Goal: Task Accomplishment & Management: Manage account settings

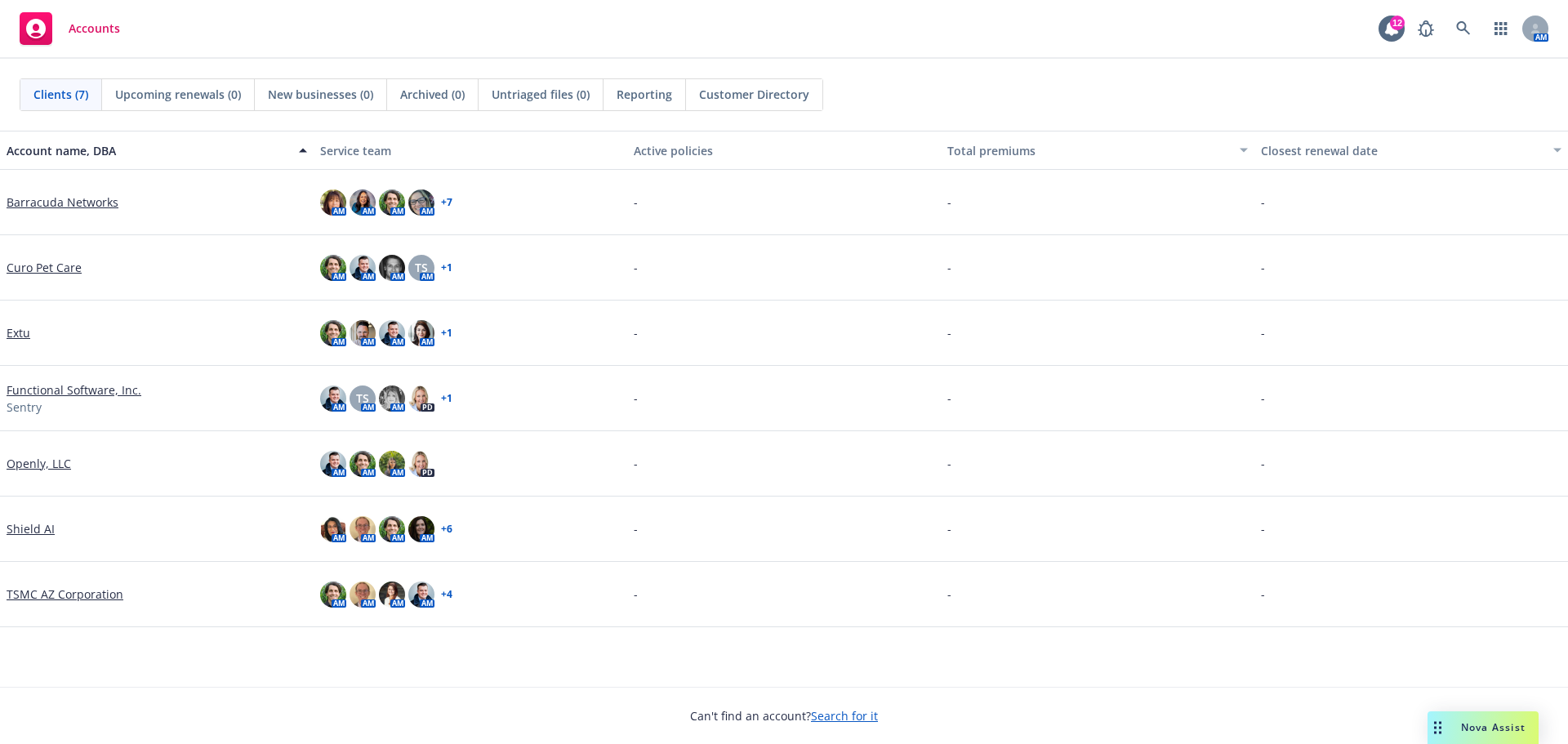
click at [46, 385] on link "Functional Software, Inc." at bounding box center [74, 390] width 135 height 17
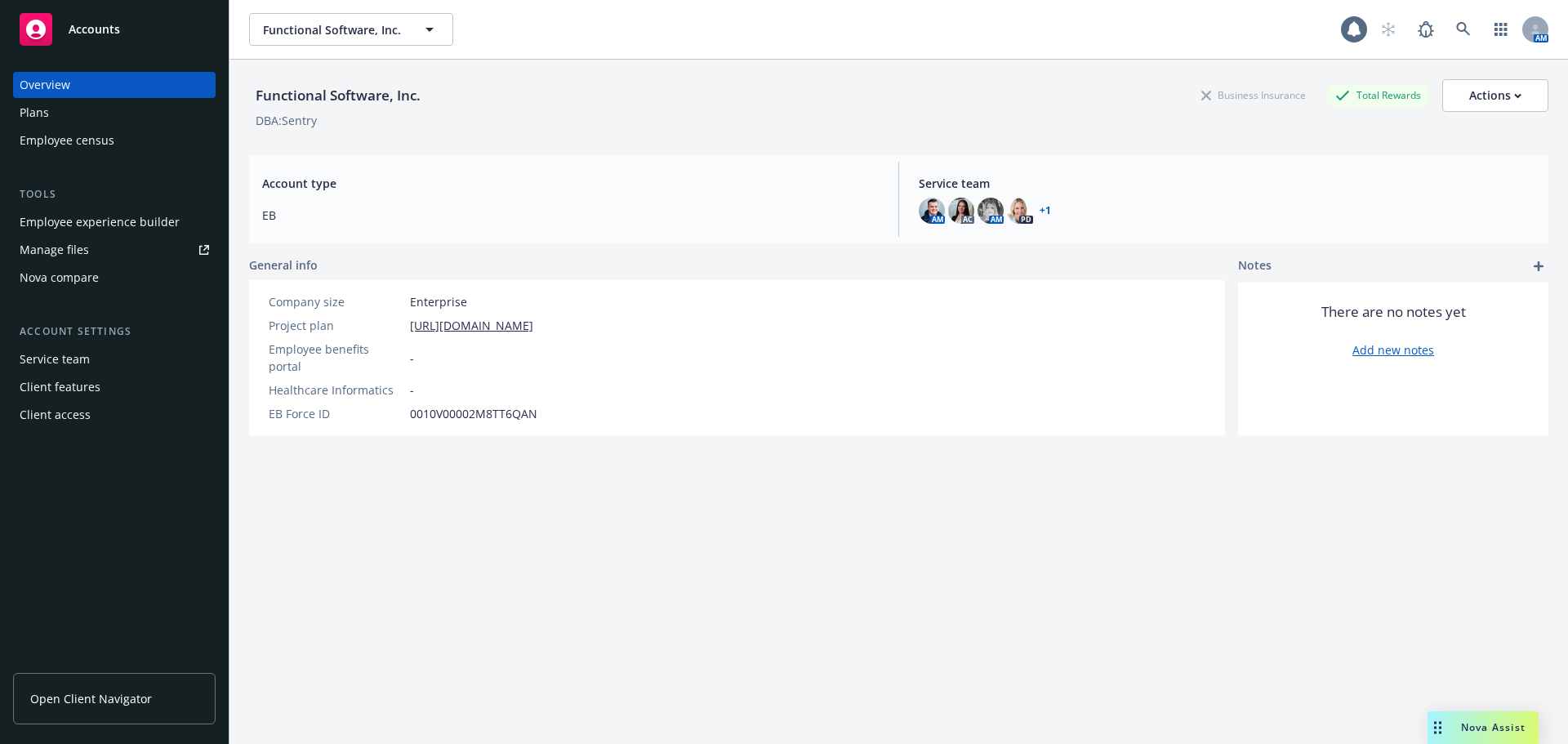
click at [142, 249] on link "Manage files" at bounding box center [114, 250] width 202 height 26
click at [114, 230] on div "Employee experience builder" at bounding box center [99, 222] width 160 height 26
click at [98, 389] on div "Client features" at bounding box center [114, 387] width 190 height 26
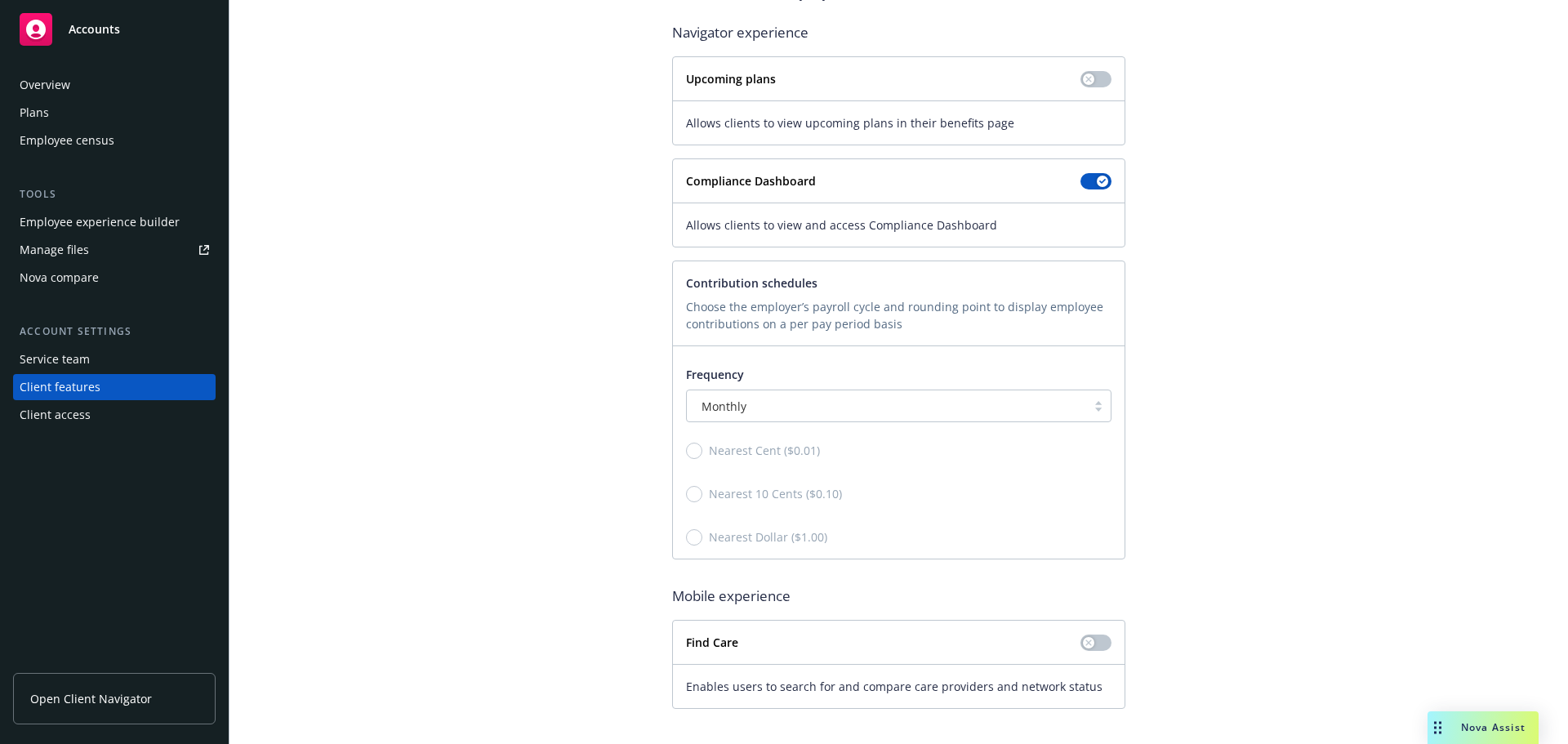
scroll to position [169, 0]
drag, startPoint x: 721, startPoint y: 448, endPoint x: 627, endPoint y: 376, distance: 118.4
click at [628, 376] on div "Client experience features Manage visible features for the client experience. A…" at bounding box center [898, 317] width 1299 height 774
click at [102, 259] on link "Manage files" at bounding box center [114, 250] width 202 height 26
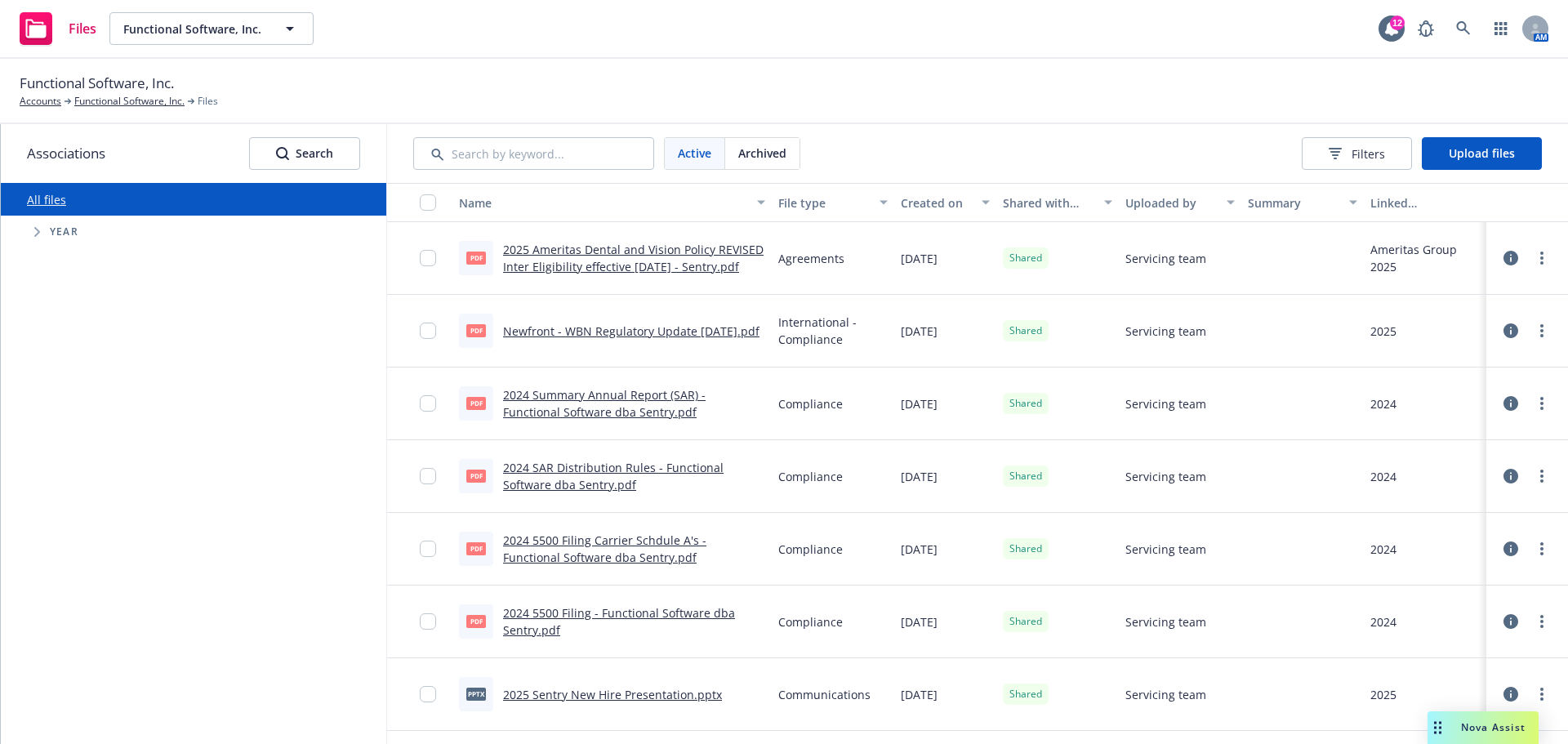
drag, startPoint x: 58, startPoint y: 242, endPoint x: 49, endPoint y: 236, distance: 10.8
click at [58, 242] on div "Year" at bounding box center [201, 231] width 369 height 33
click at [35, 231] on icon "Tree Example" at bounding box center [37, 231] width 7 height 9
click at [1377, 151] on span "Filters" at bounding box center [1368, 154] width 33 height 17
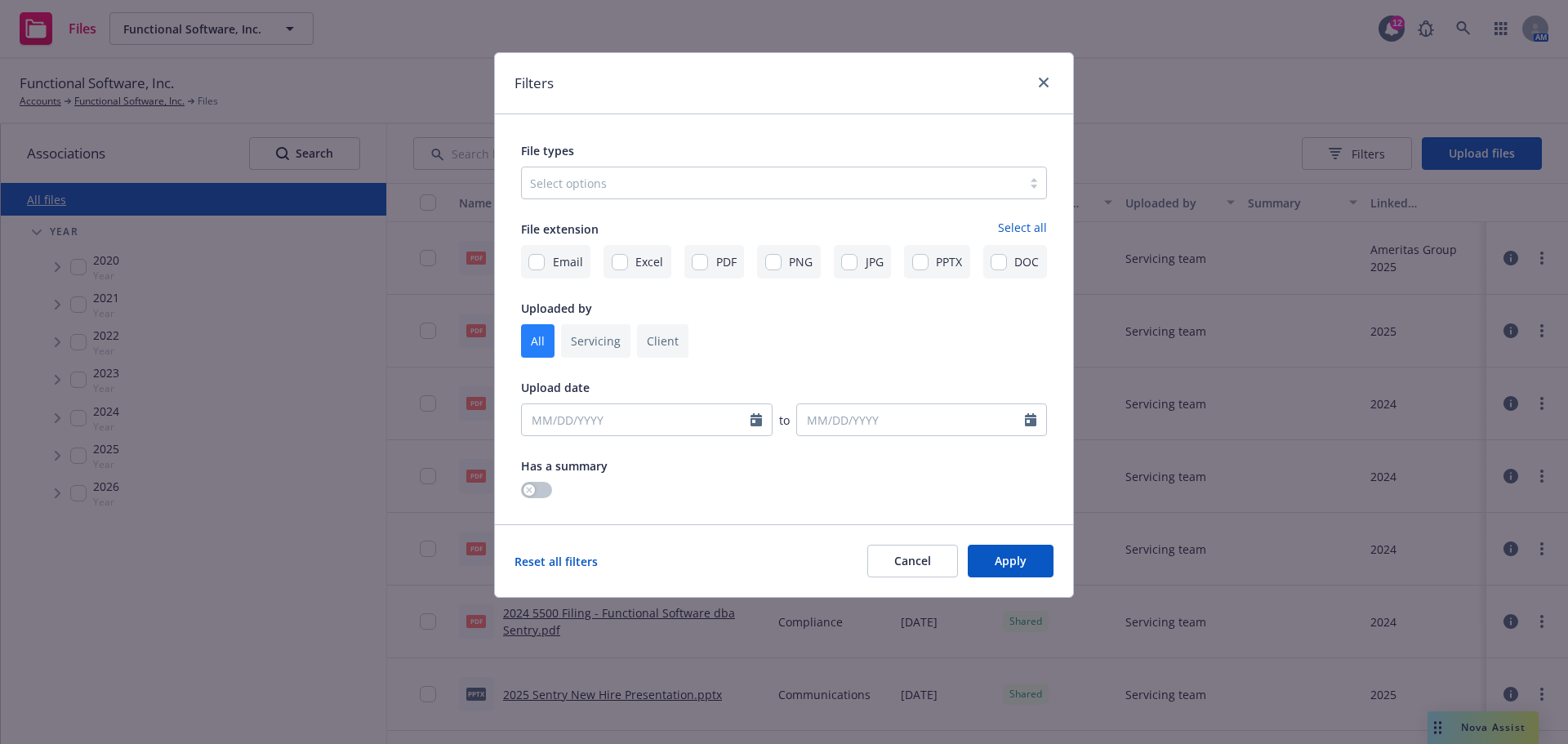
click at [1375, 151] on div "Filters File types Select options File extension Select all Email Excel PDF PNG…" at bounding box center [784, 372] width 1568 height 744
click at [455, 59] on div "Filters File types Select options File extension Select all Email Excel PDF PNG…" at bounding box center [784, 372] width 1568 height 744
click at [1046, 84] on icon "close" at bounding box center [1044, 82] width 9 height 9
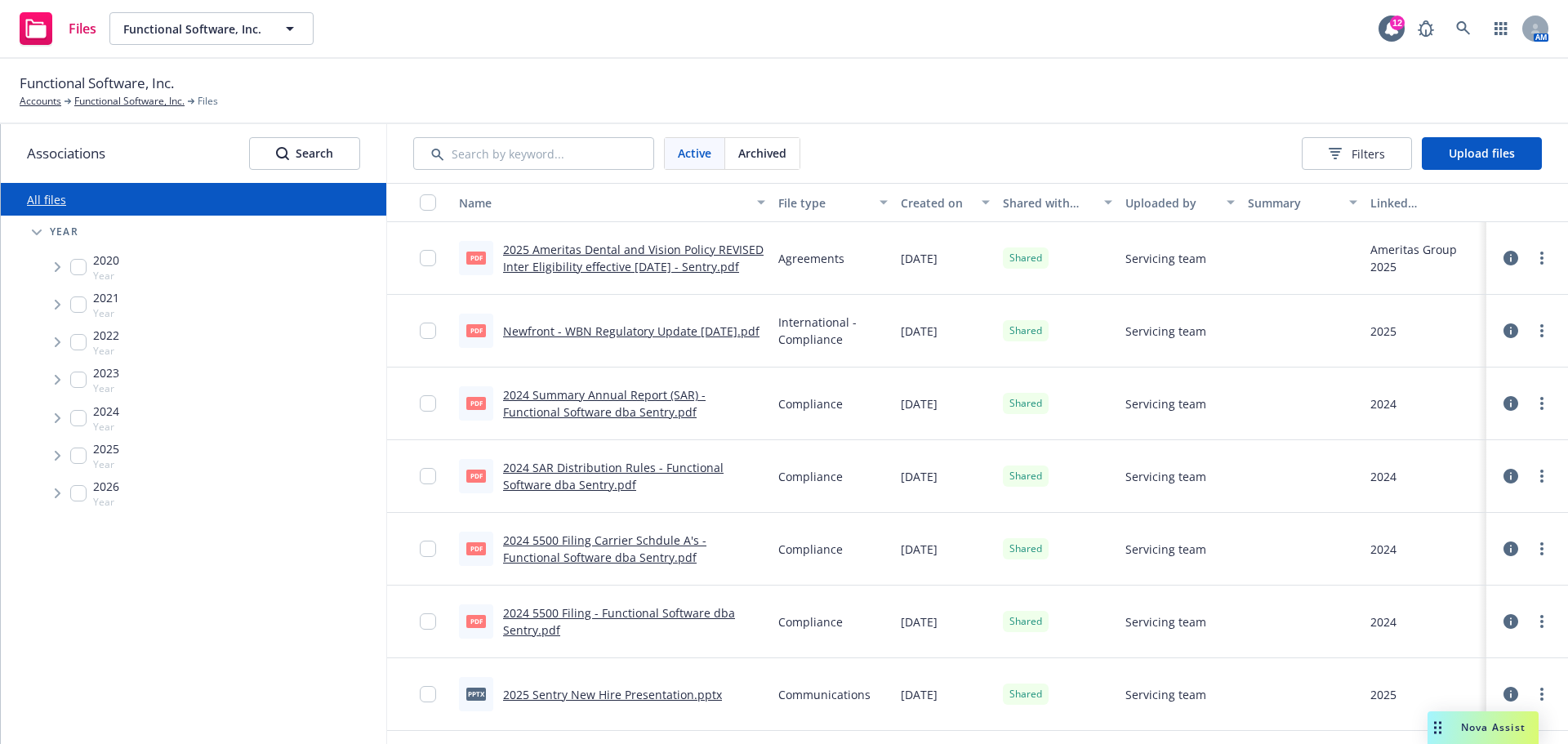
click at [688, 154] on span "Active" at bounding box center [694, 153] width 33 height 17
click at [744, 158] on span "Archived" at bounding box center [762, 153] width 48 height 17
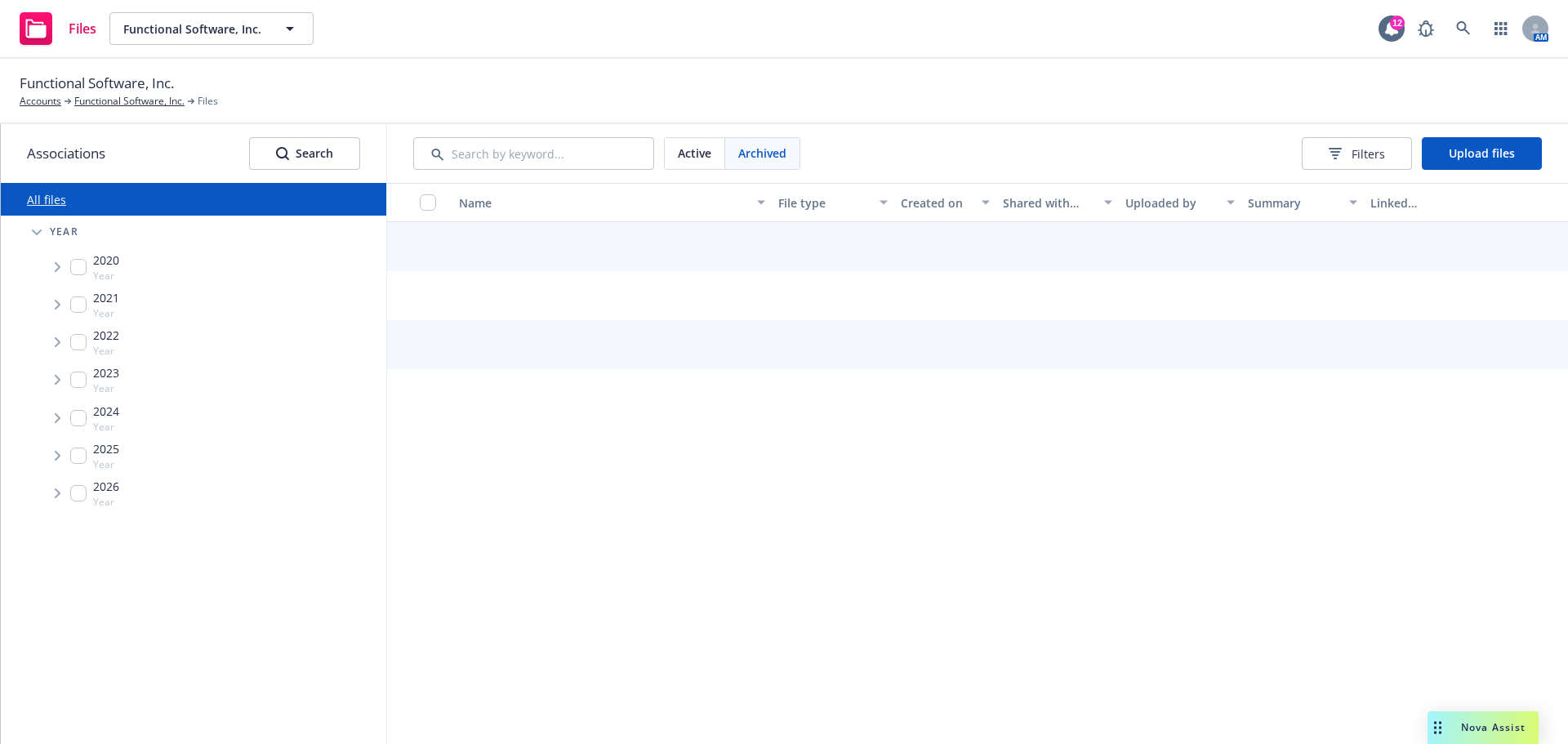
click at [698, 160] on span "Active" at bounding box center [694, 153] width 33 height 17
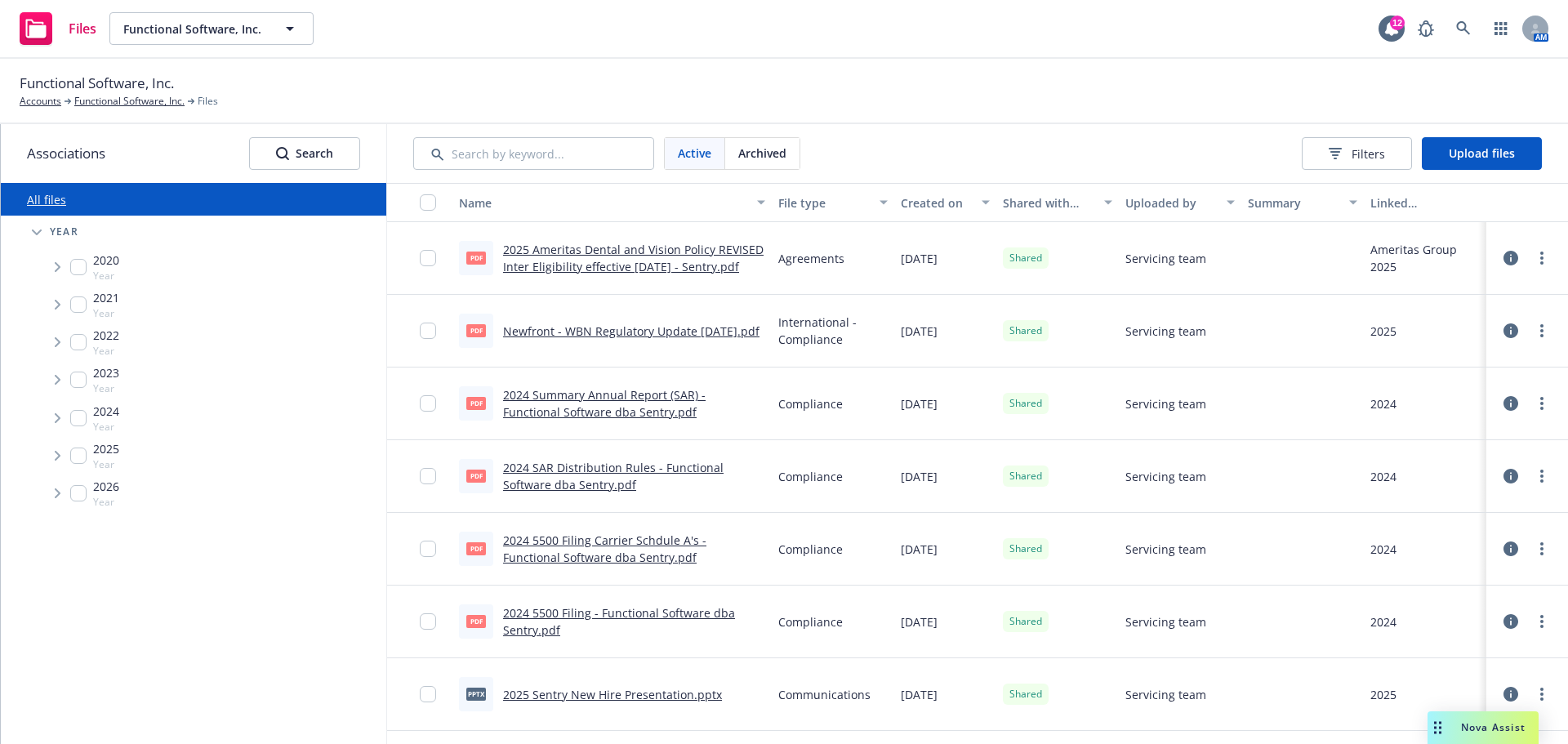
click at [900, 129] on div "Active Archived Filters Upload files" at bounding box center [978, 153] width 1181 height 59
click at [1369, 164] on button "Filters" at bounding box center [1356, 153] width 111 height 33
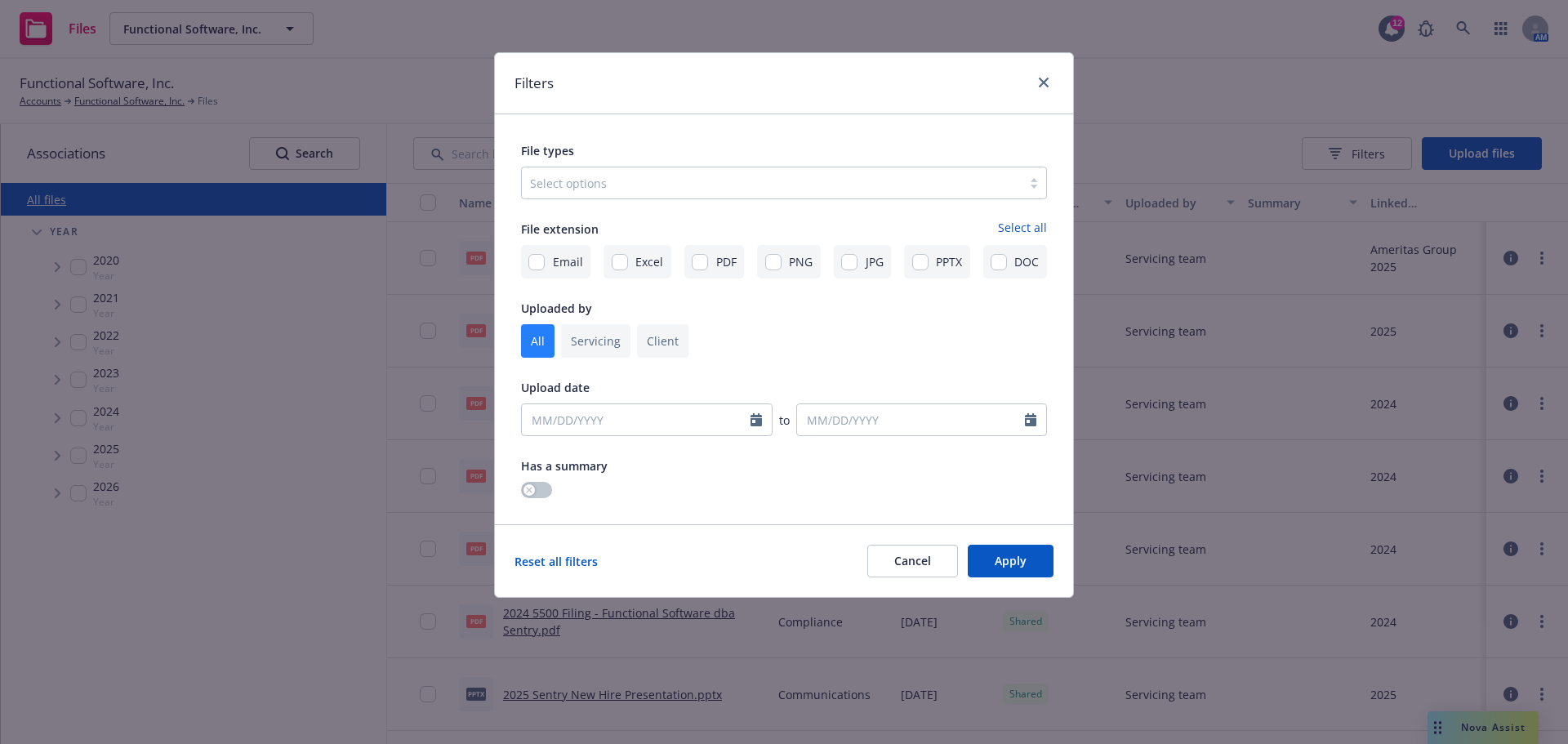
click at [605, 346] on input "checkbox" at bounding box center [595, 340] width 69 height 33
checkbox input "true"
checkbox input "false"
click at [676, 339] on input "checkbox" at bounding box center [662, 340] width 51 height 33
checkbox input "true"
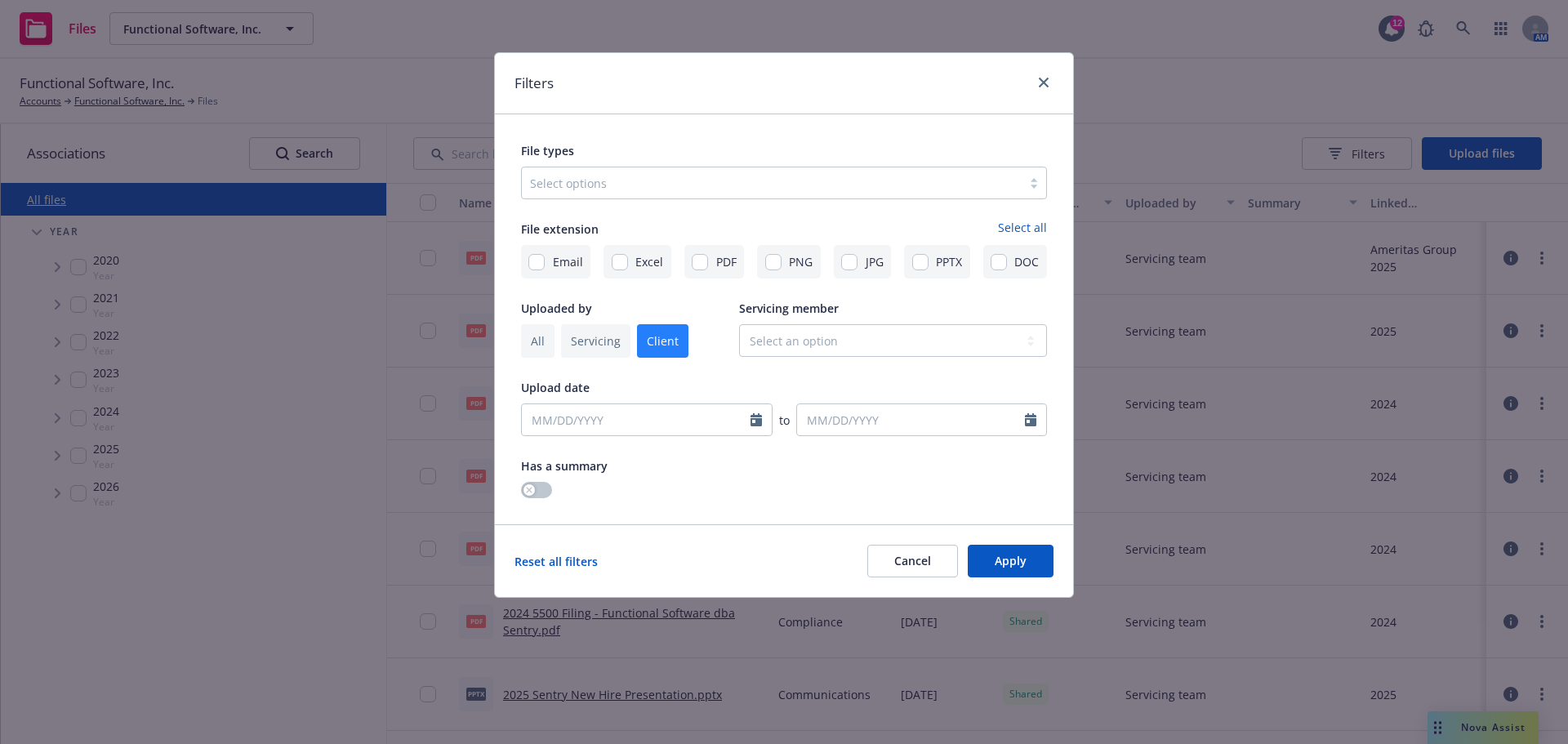
checkbox input "false"
click at [536, 338] on input "checkbox" at bounding box center [537, 340] width 33 height 33
checkbox input "true"
checkbox input "false"
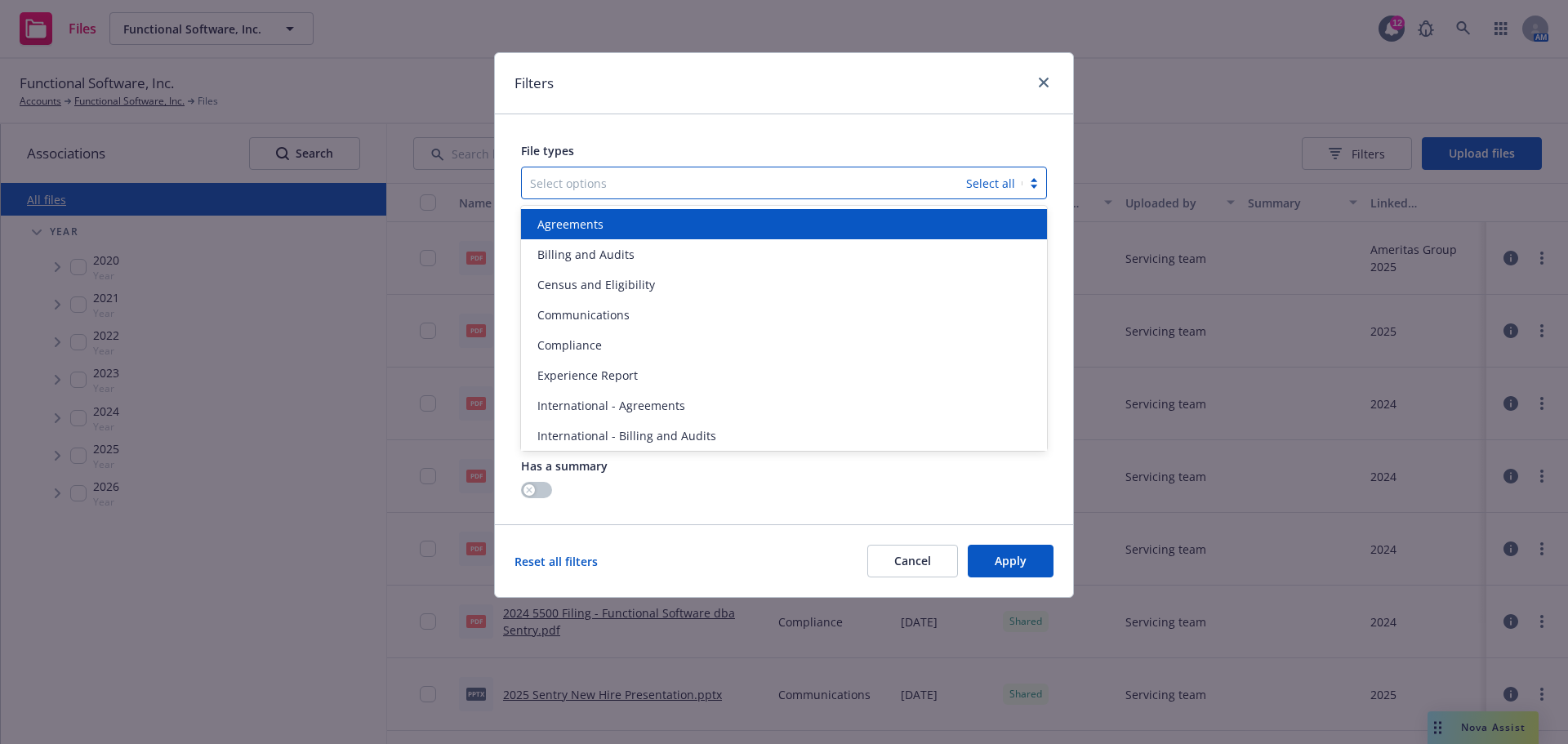
click at [564, 179] on div at bounding box center [743, 182] width 428 height 20
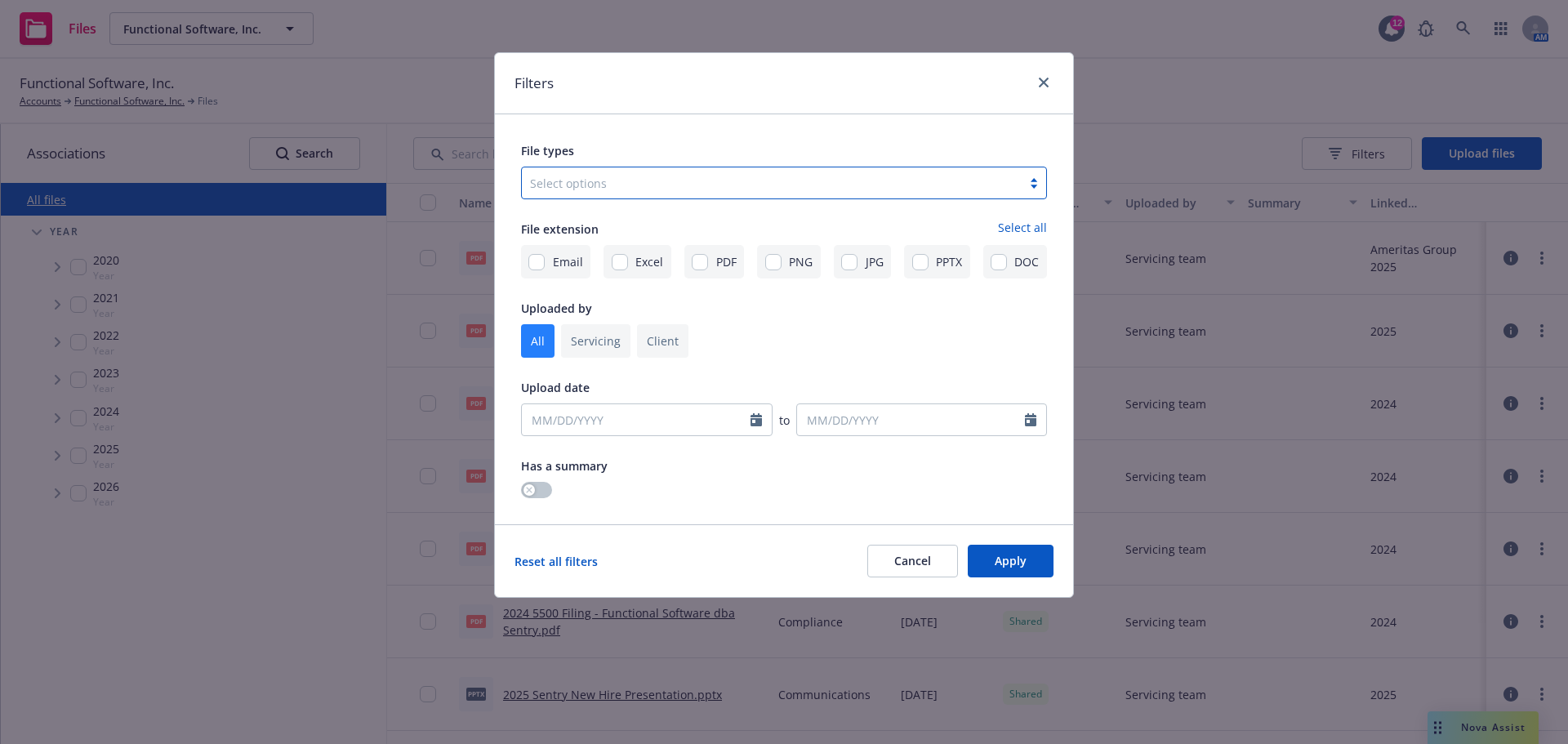
click at [564, 179] on div at bounding box center [772, 182] width 484 height 20
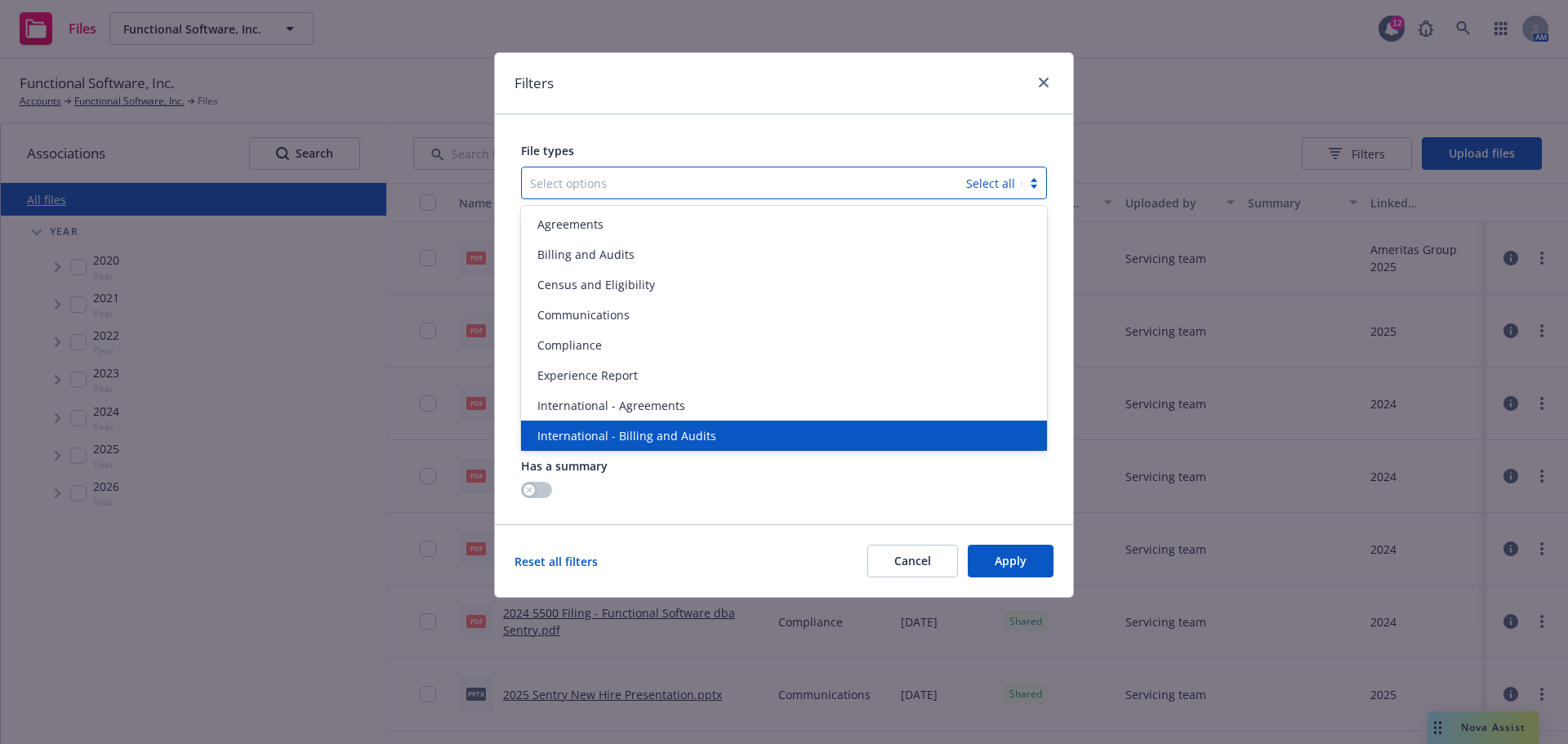
click at [584, 548] on div "Reset all filters" at bounding box center [556, 561] width 83 height 33
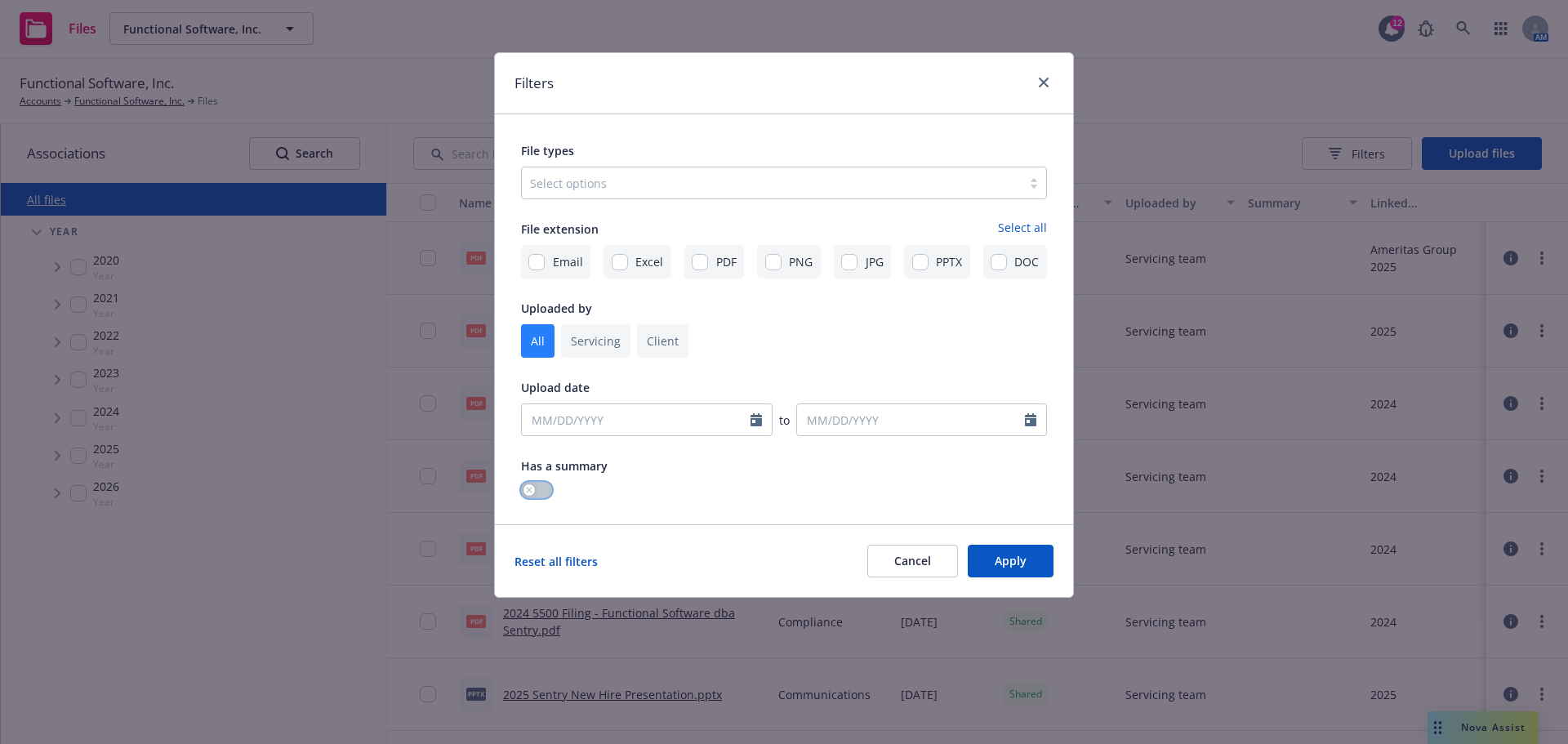
click at [541, 497] on button "button" at bounding box center [537, 489] width 31 height 16
click at [541, 494] on div "button" at bounding box center [543, 490] width 11 height 11
click at [908, 573] on button "Cancel" at bounding box center [912, 561] width 91 height 33
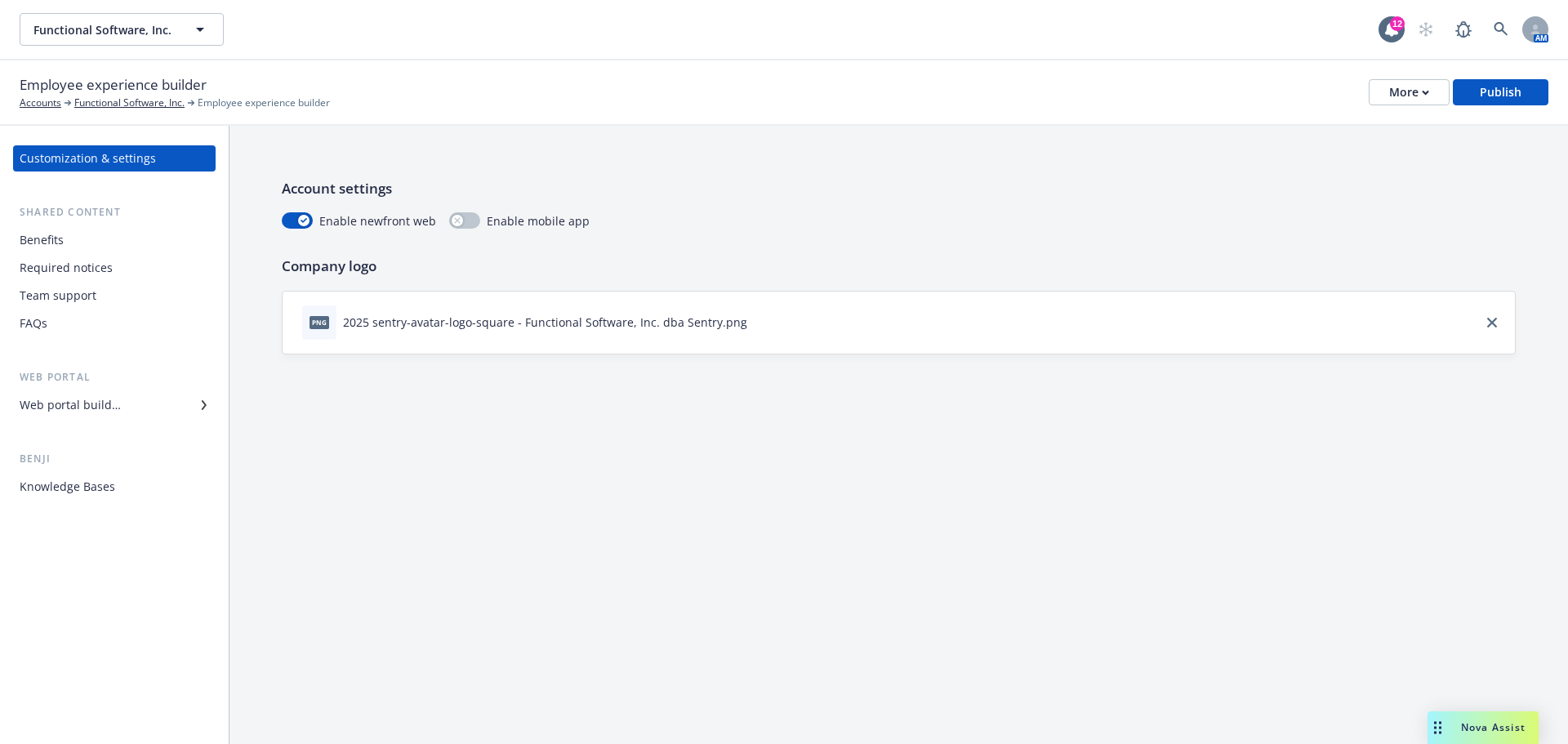
click at [145, 239] on div "Benefits" at bounding box center [114, 240] width 190 height 26
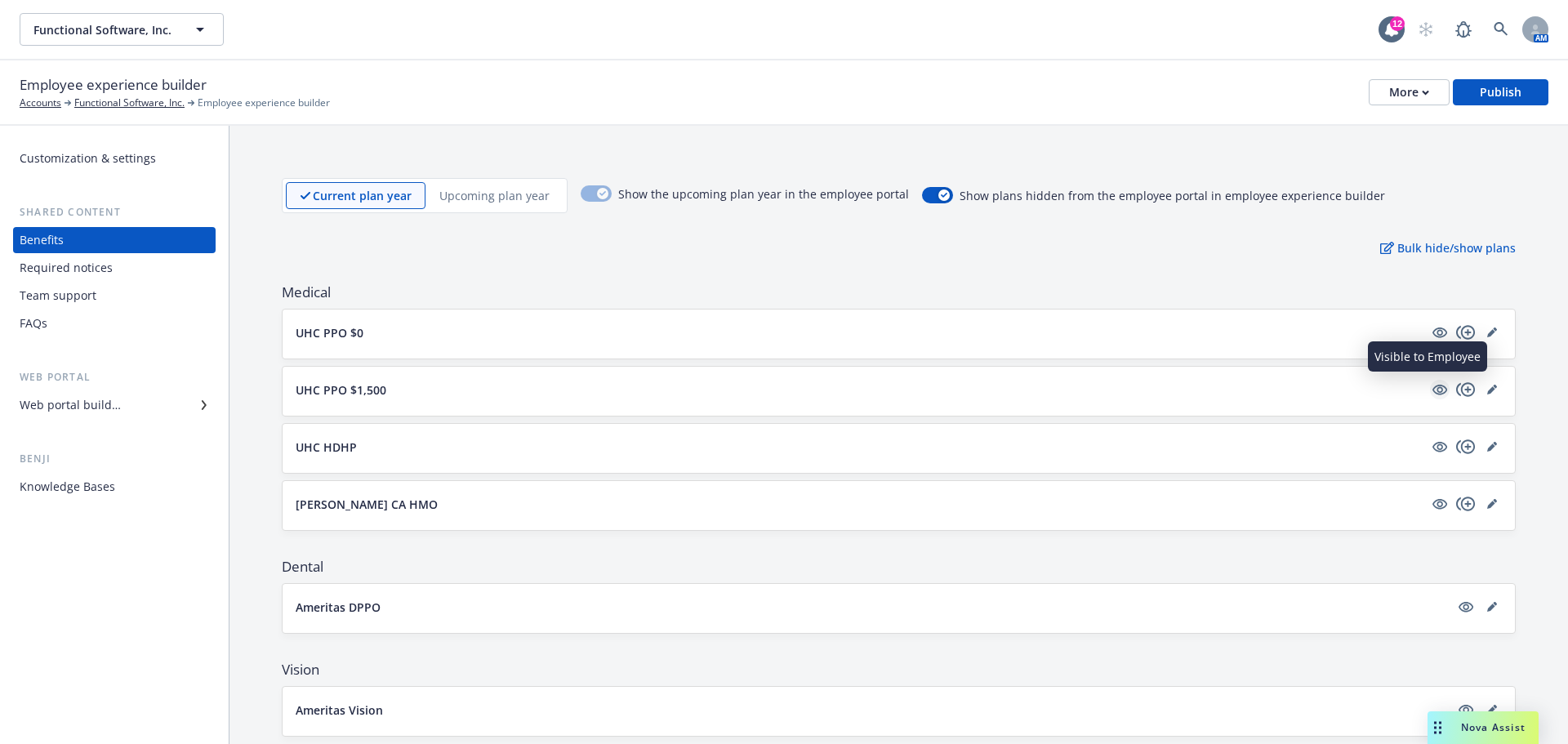
click at [1432, 394] on icon "visible" at bounding box center [1440, 389] width 15 height 10
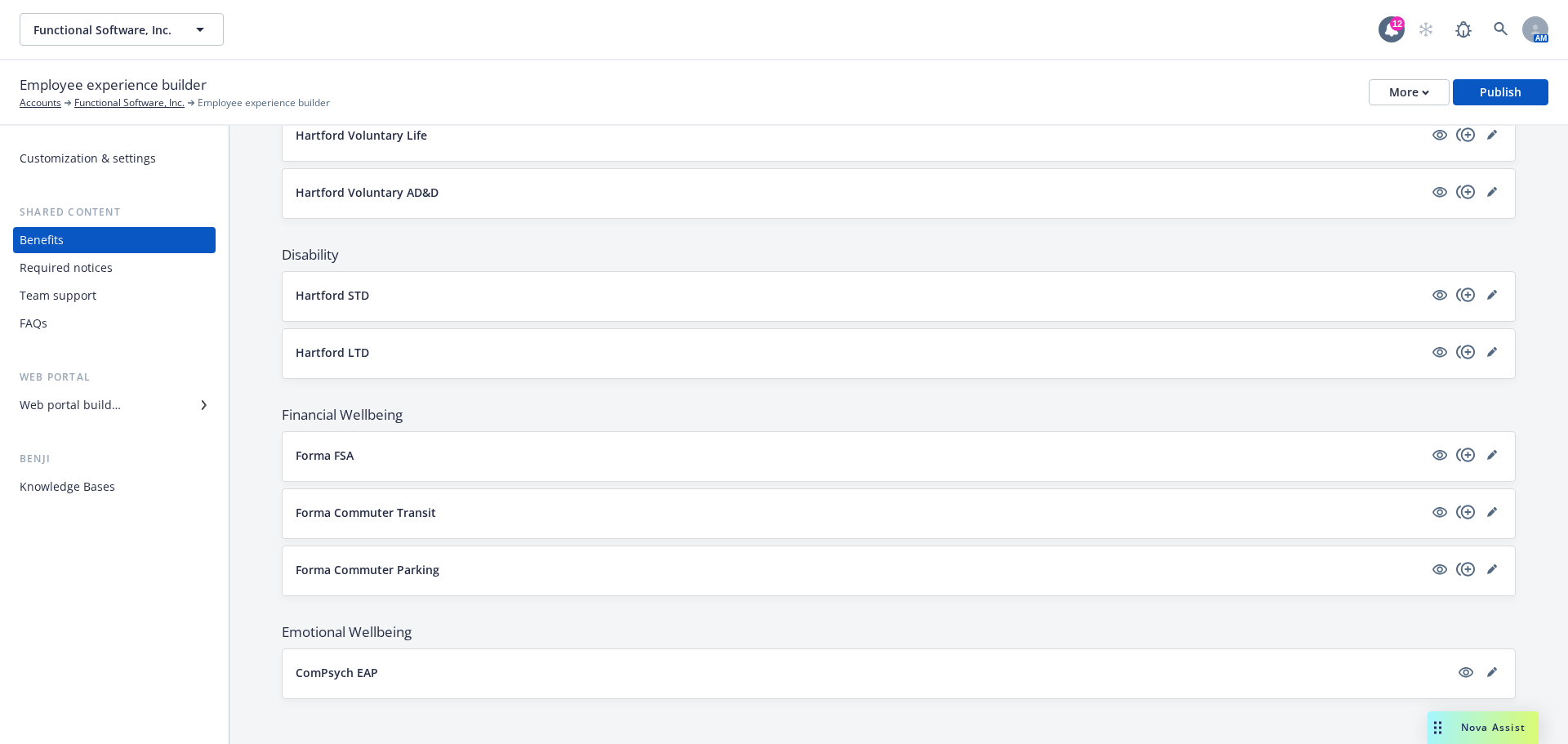
scroll to position [744, 0]
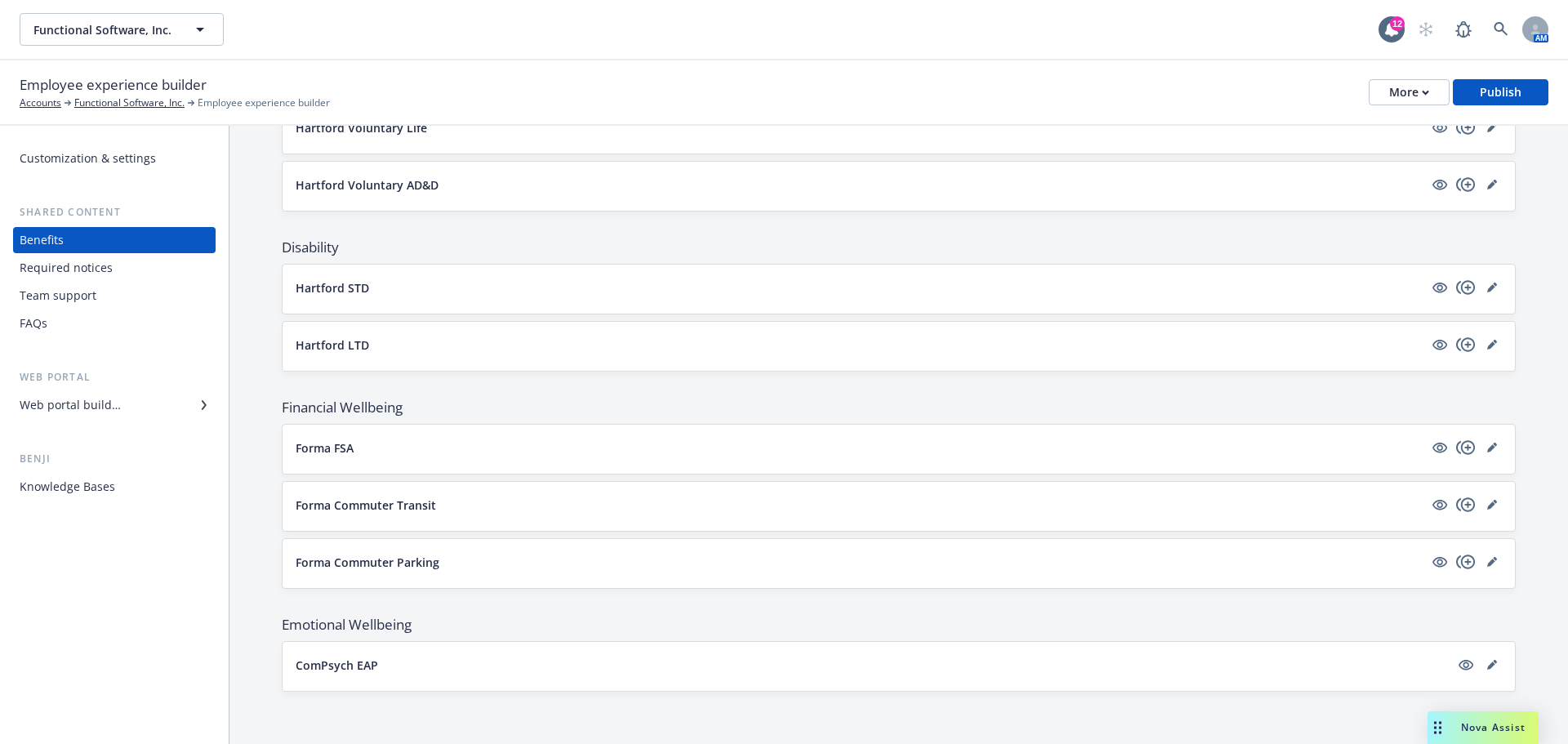
click at [60, 298] on div "Team support" at bounding box center [58, 296] width 77 height 26
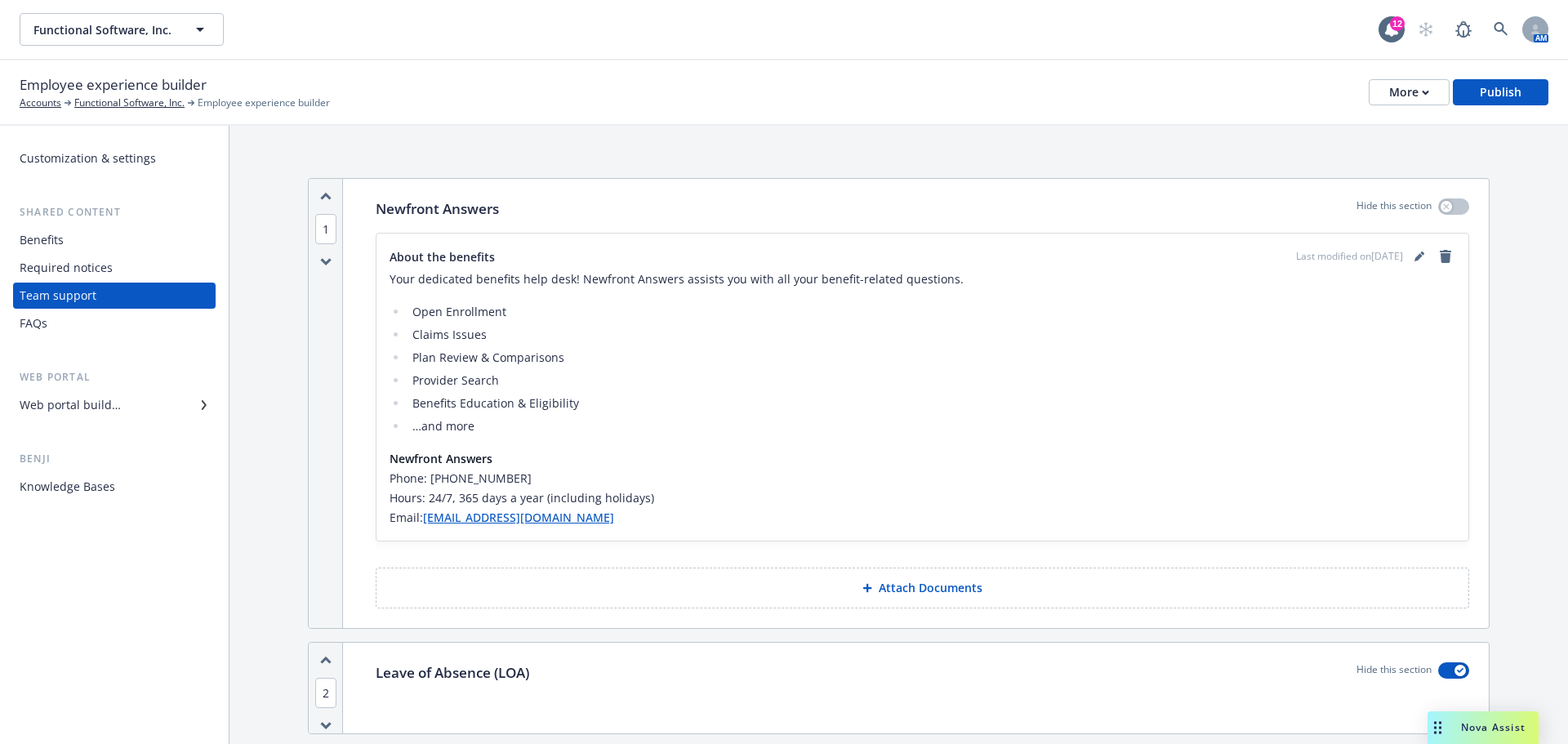
click at [54, 343] on div "Customization & settings Shared content Benefits Required notices Team support …" at bounding box center [114, 322] width 202 height 354
click at [55, 328] on div "FAQs" at bounding box center [114, 324] width 190 height 26
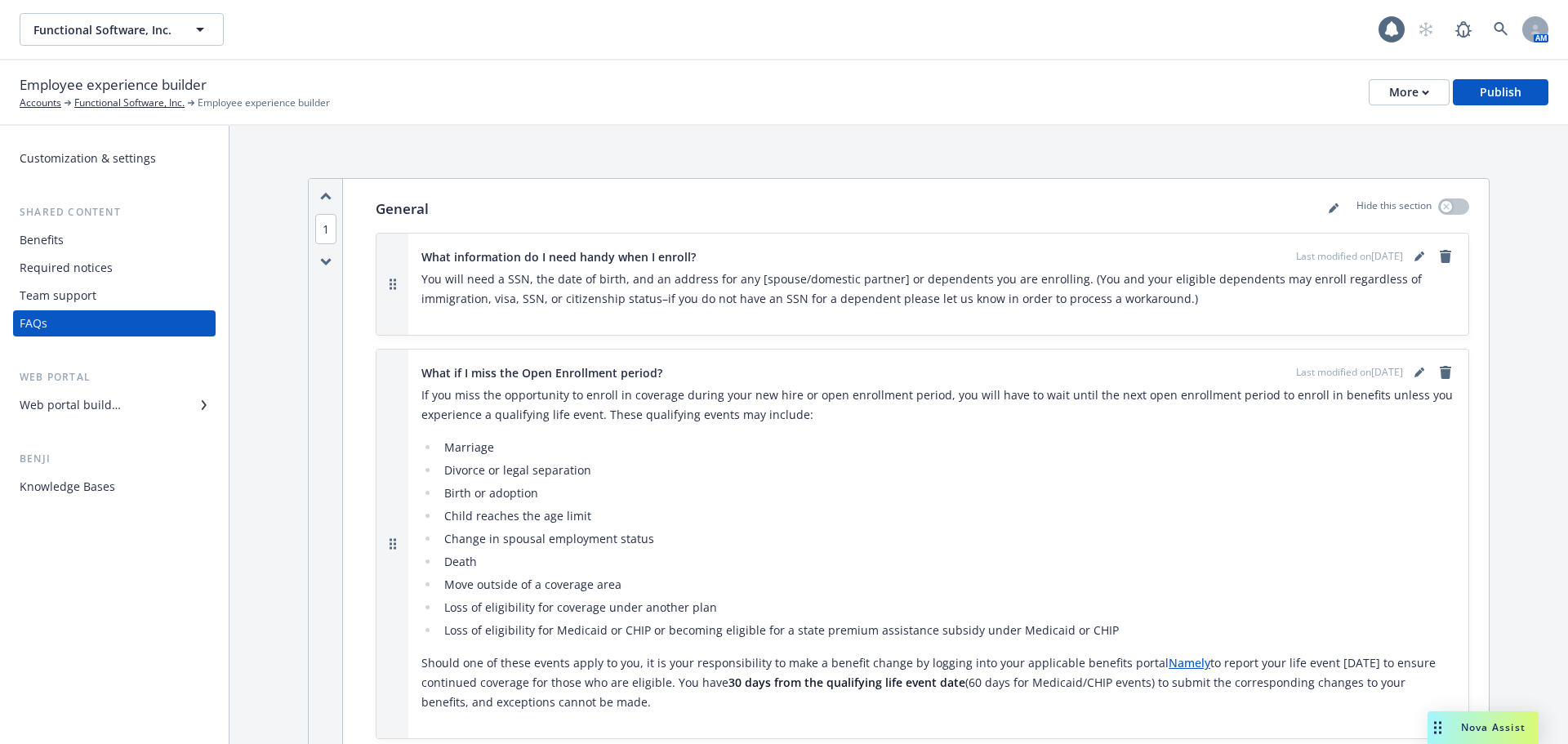
click at [121, 403] on div "Web portal builder" at bounding box center [114, 405] width 190 height 26
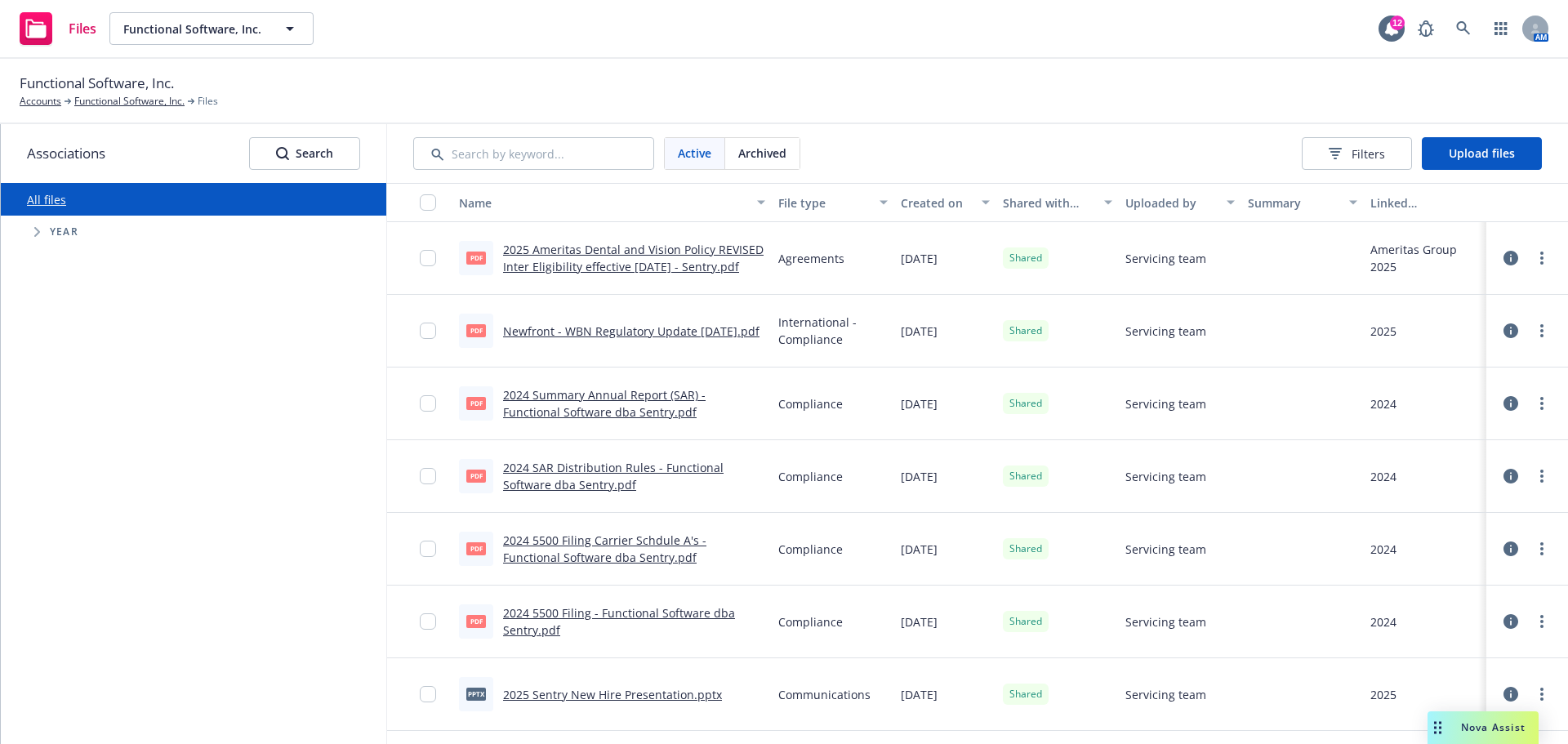
click at [57, 27] on div "Files" at bounding box center [58, 28] width 77 height 33
click at [174, 32] on span "Functional Software, Inc." at bounding box center [195, 29] width 142 height 17
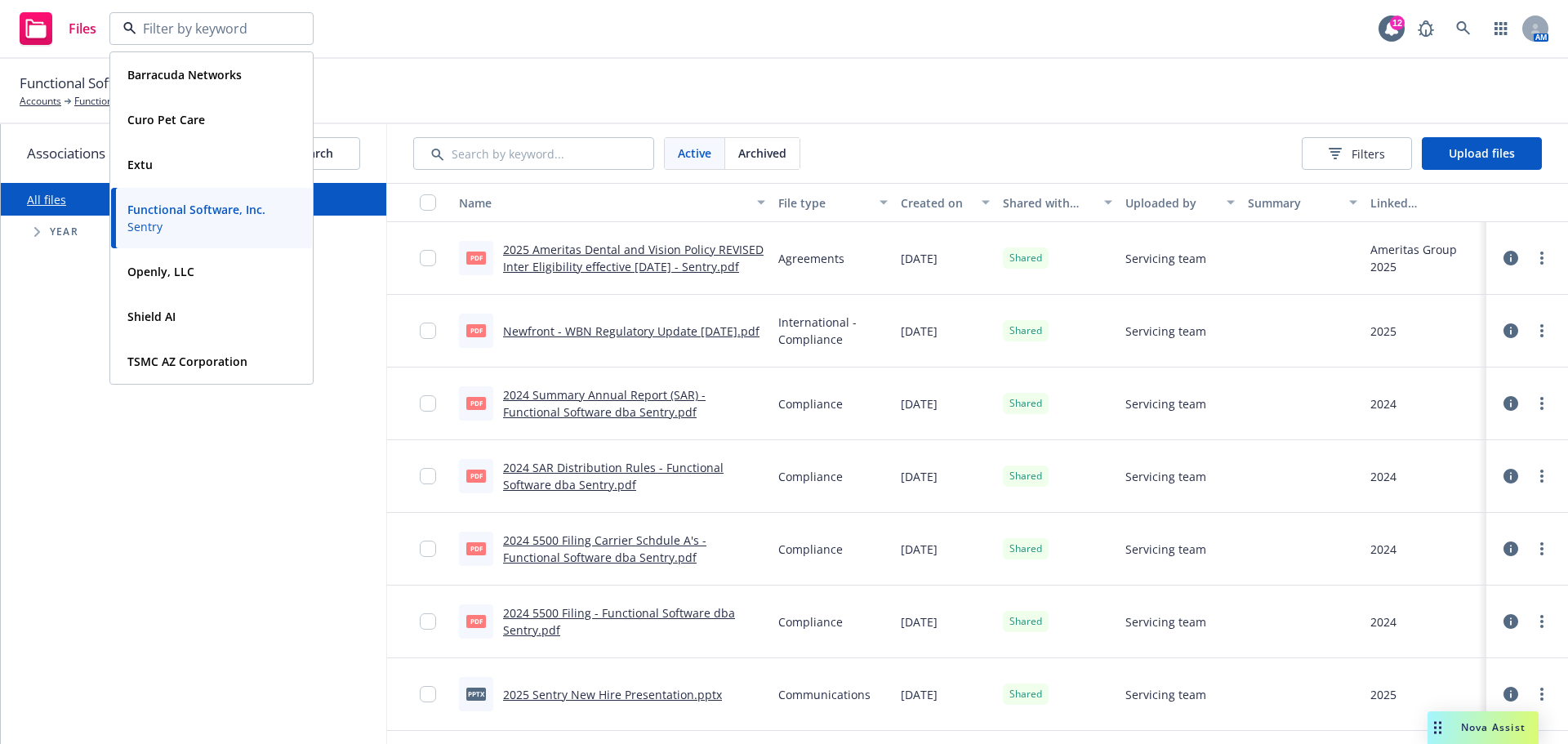
click at [177, 29] on input at bounding box center [208, 28] width 144 height 20
click at [517, 73] on div "Functional Software, Inc. Accounts Functional Software, Inc. Files" at bounding box center [784, 91] width 1528 height 36
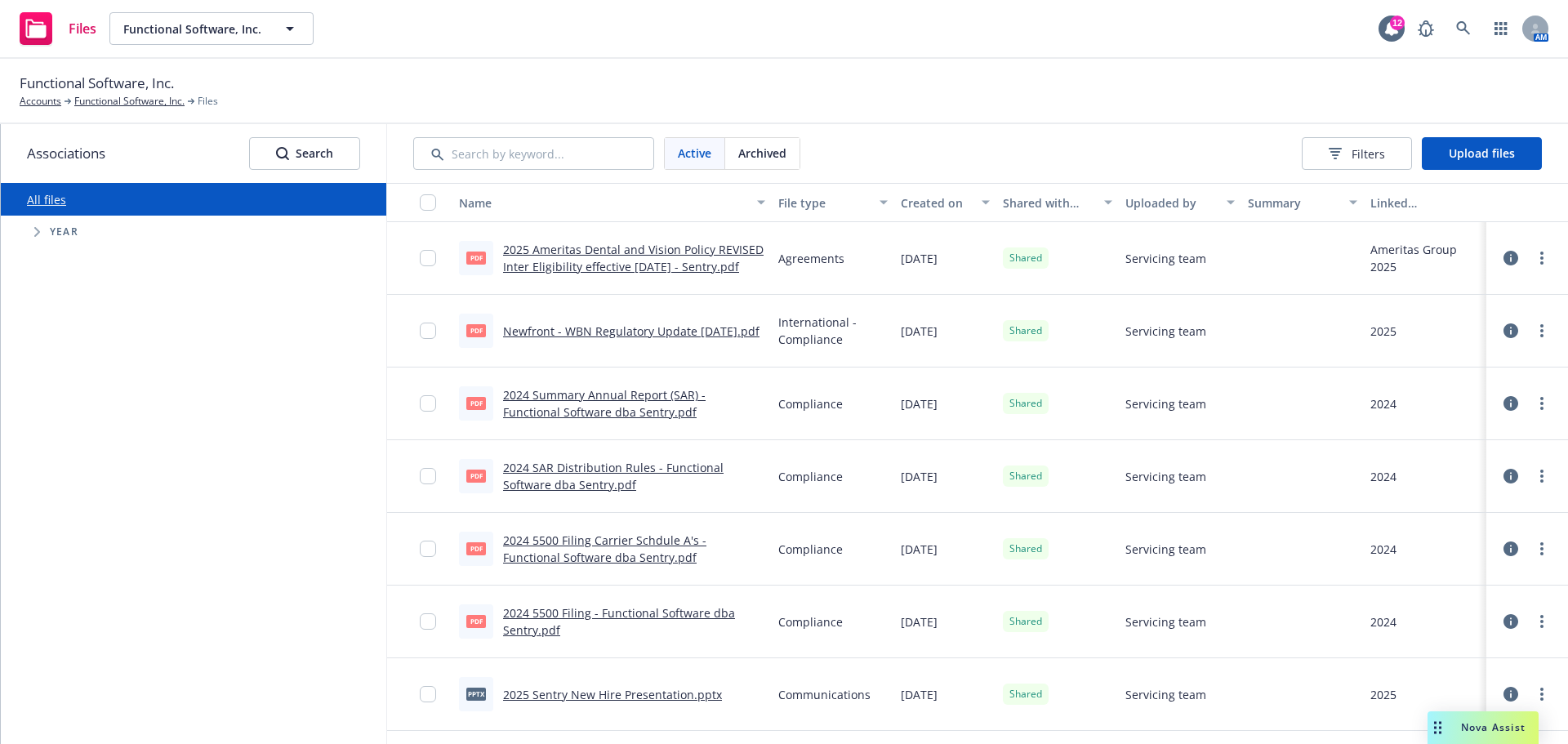
click at [69, 232] on span "Year" at bounding box center [64, 231] width 28 height 9
click at [34, 234] on icon "Tree Example" at bounding box center [37, 231] width 7 height 9
click at [76, 494] on input "Tree Example" at bounding box center [77, 493] width 16 height 16
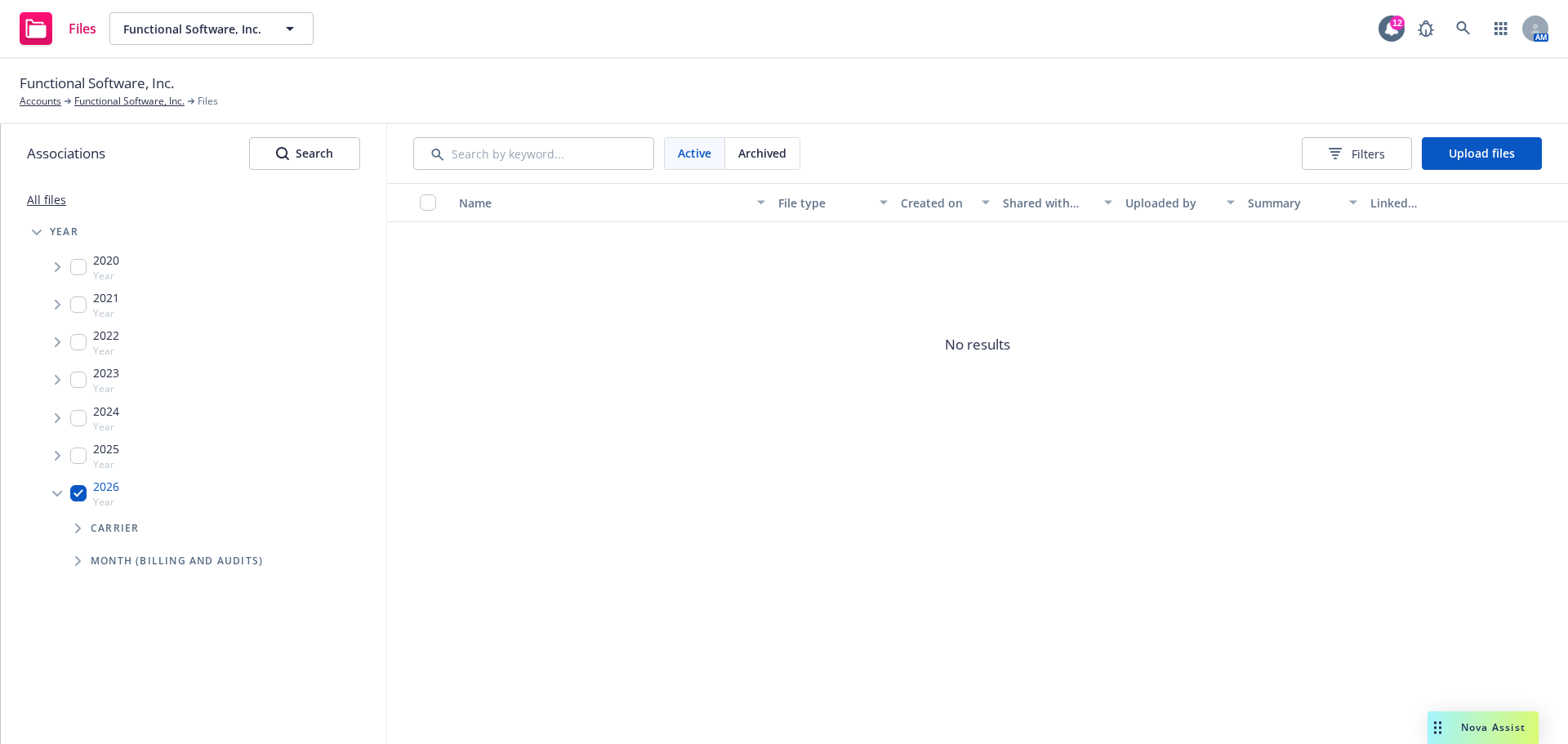
click at [625, 297] on span "No results" at bounding box center [978, 344] width 1181 height 245
click at [929, 347] on span "No results" at bounding box center [978, 344] width 1181 height 245
click at [1503, 158] on span "Upload files" at bounding box center [1482, 153] width 66 height 15
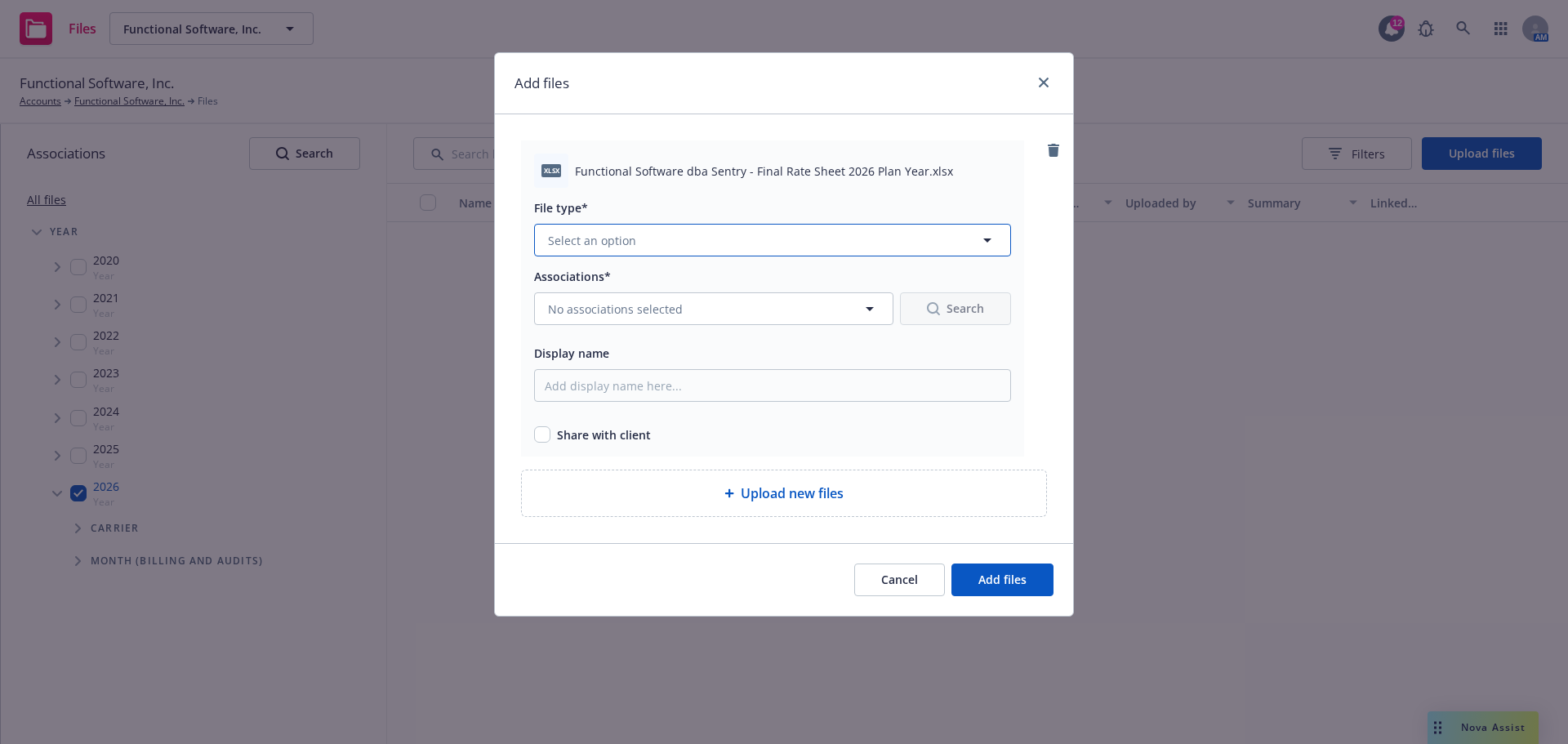
click at [566, 255] on button "Select an option" at bounding box center [772, 240] width 477 height 33
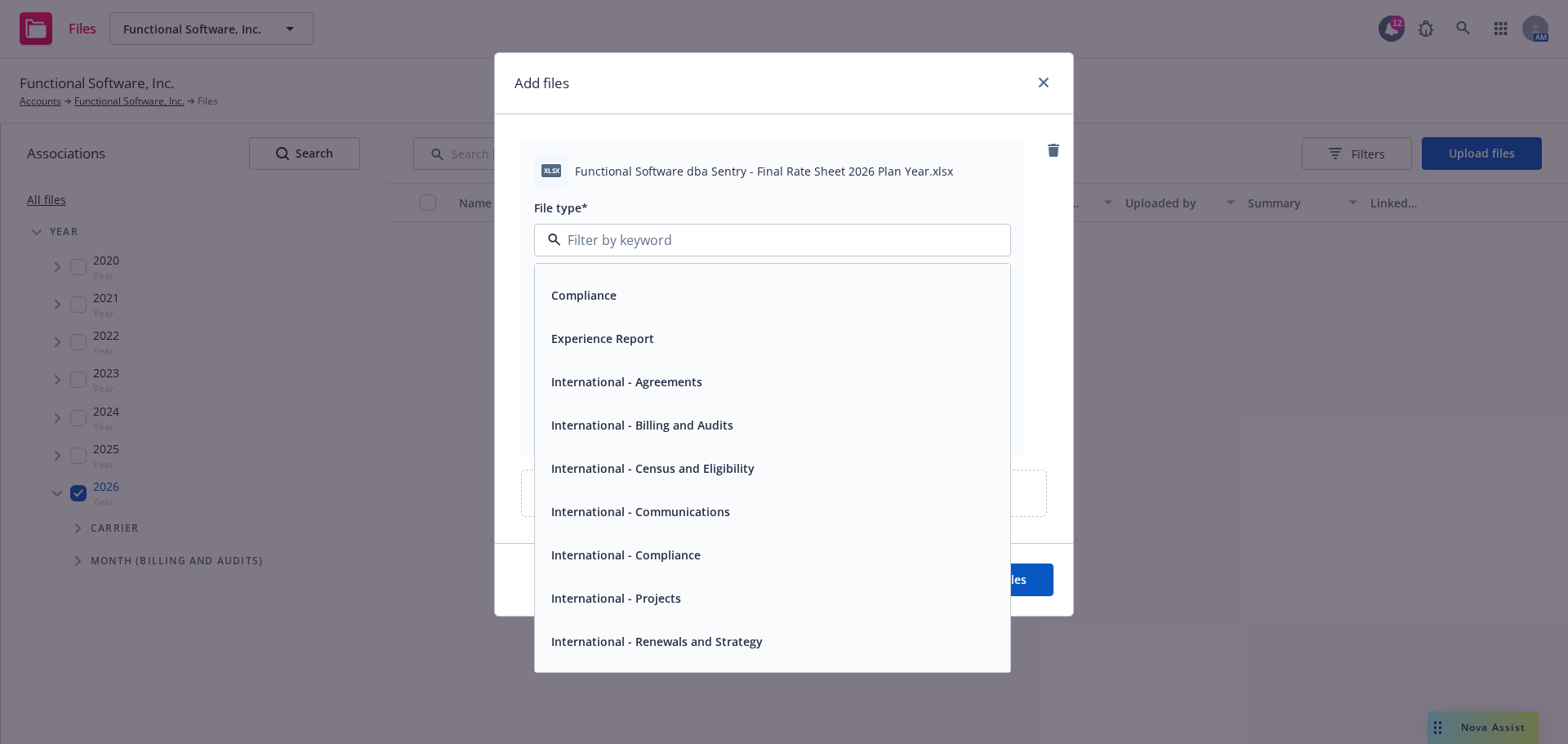
scroll to position [328, 0]
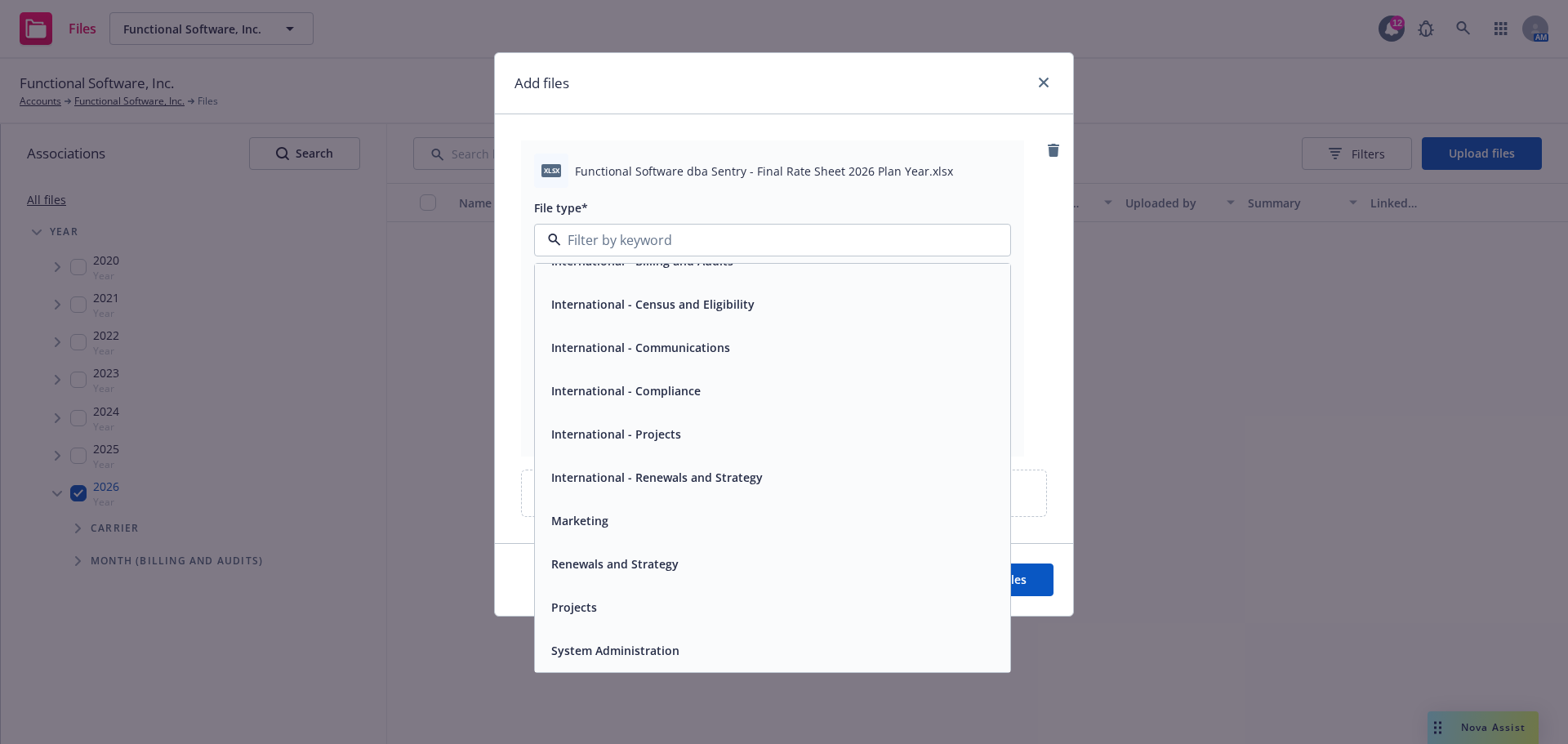
click at [698, 565] on div "Renewals and Strategy" at bounding box center [773, 563] width 455 height 24
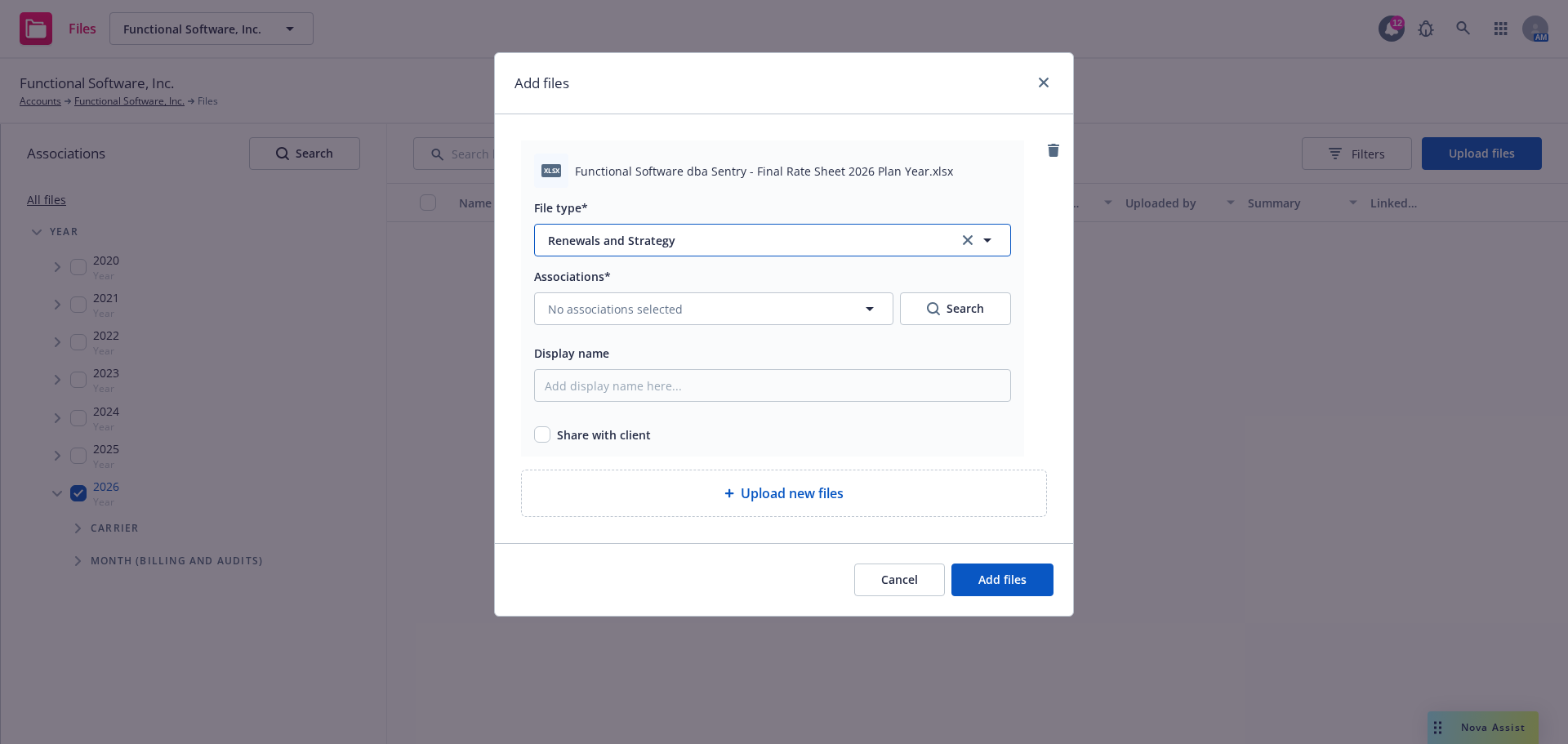
click at [691, 238] on span "Renewals and Strategy" at bounding box center [741, 241] width 386 height 17
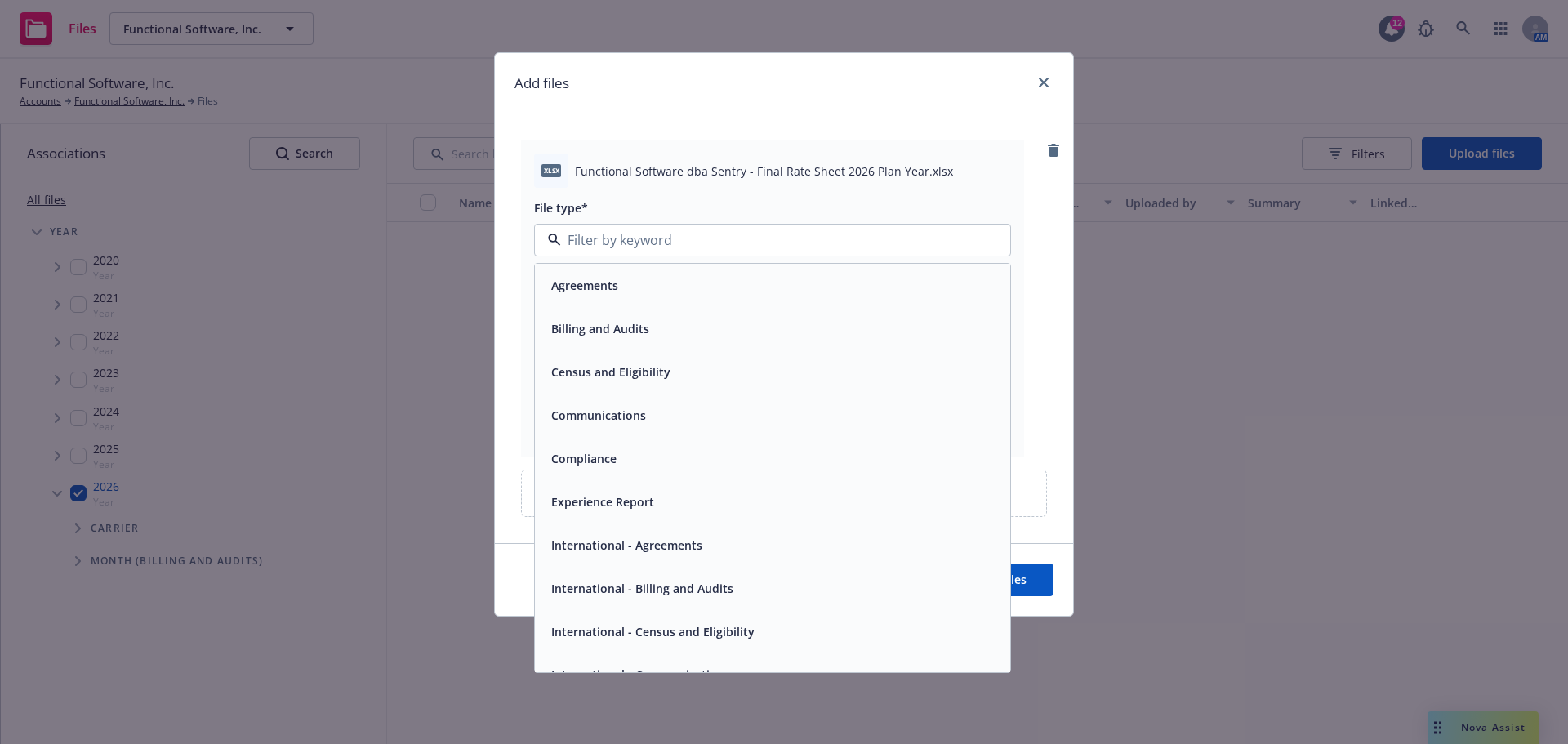
click at [691, 238] on input at bounding box center [769, 240] width 417 height 20
click at [523, 312] on div "xlsx Functional Software dba Sentry - Final Rate Sheet 2026 Plan Year.xlsx File…" at bounding box center [773, 298] width 503 height 316
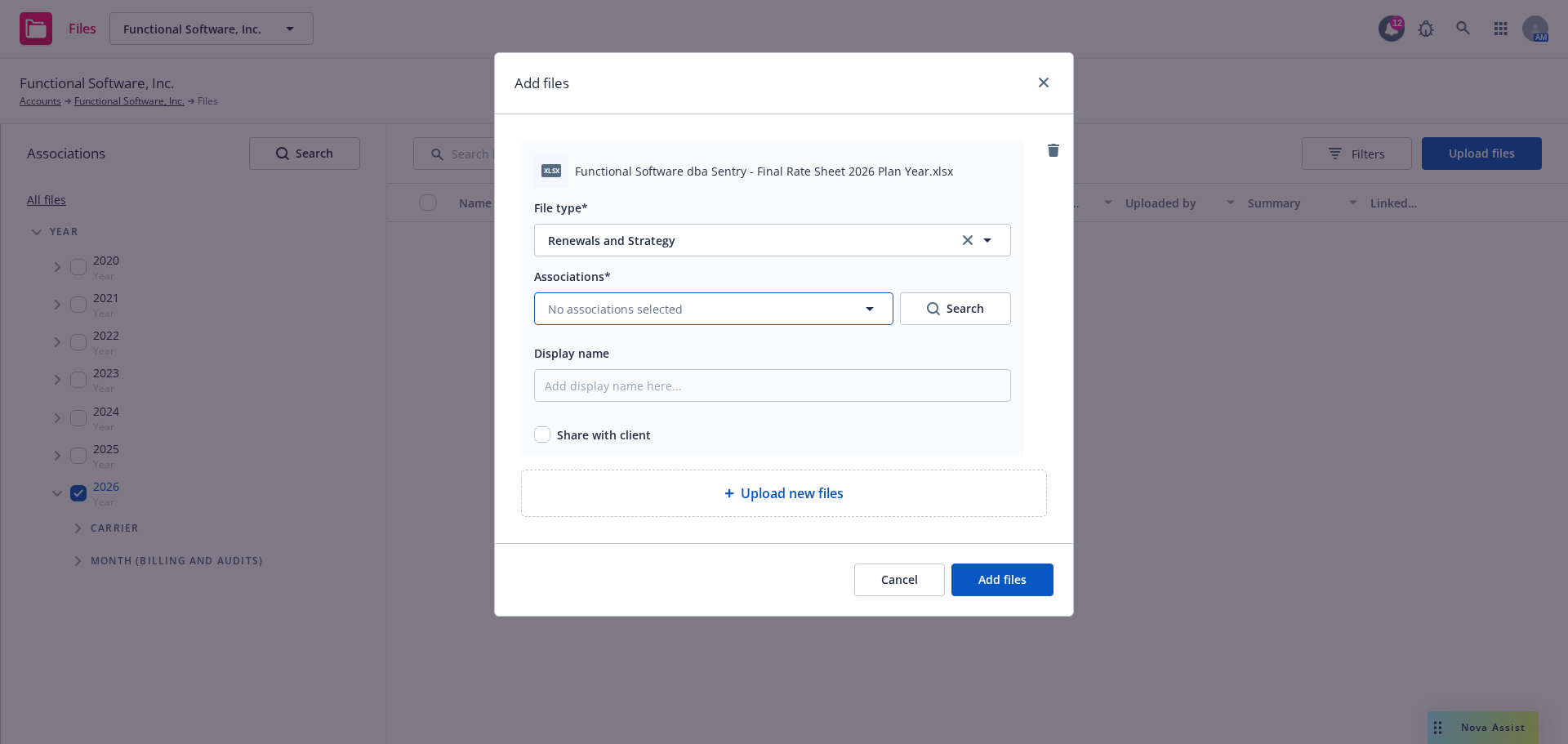
click at [618, 305] on span "No associations selected" at bounding box center [615, 309] width 135 height 17
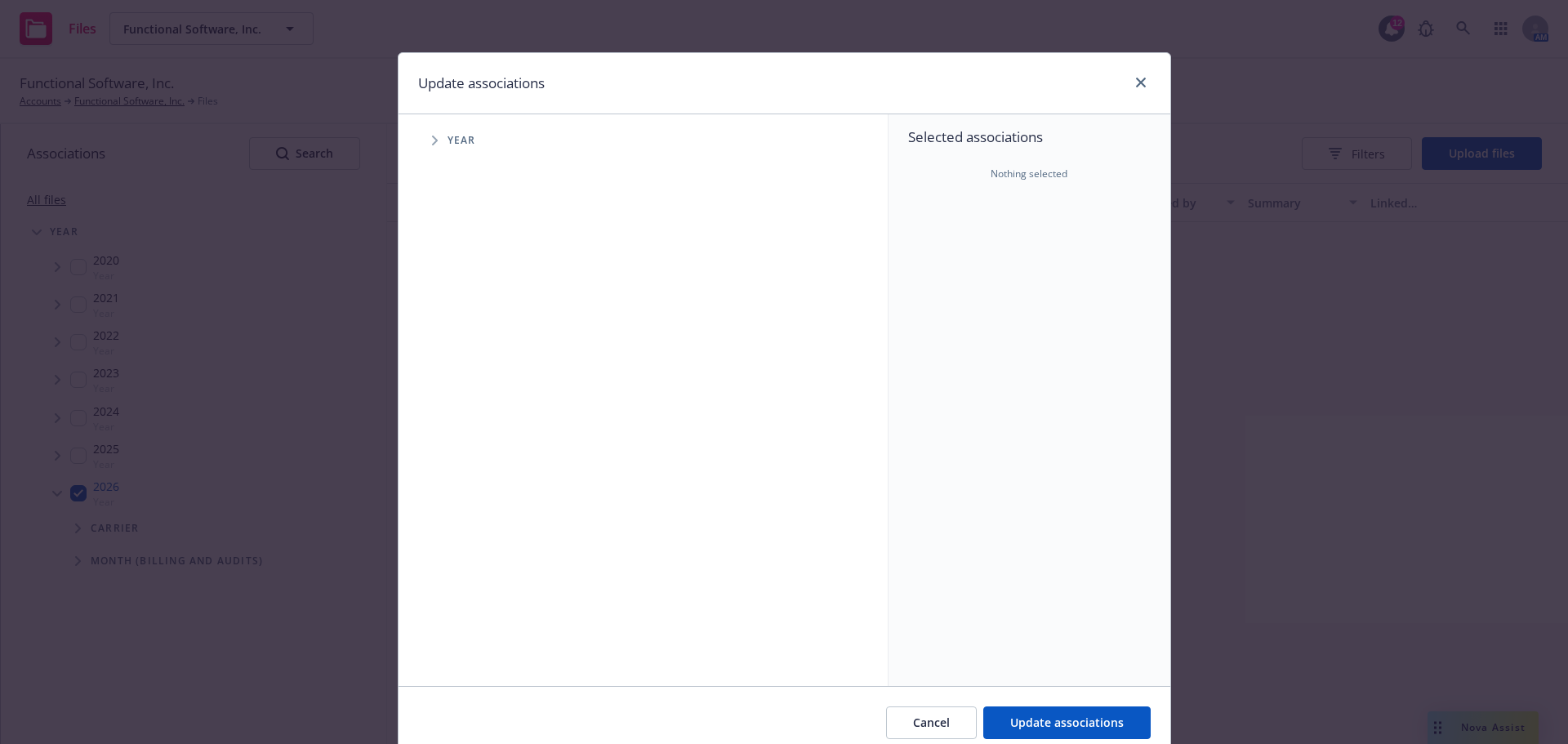
click at [454, 144] on span "Year" at bounding box center [462, 141] width 28 height 9
click at [432, 139] on icon "Tree Example" at bounding box center [435, 141] width 6 height 9
click at [473, 400] on input "Tree Example" at bounding box center [475, 401] width 16 height 16
checkbox input "true"
click at [452, 397] on icon "Tree Example" at bounding box center [455, 401] width 7 height 9
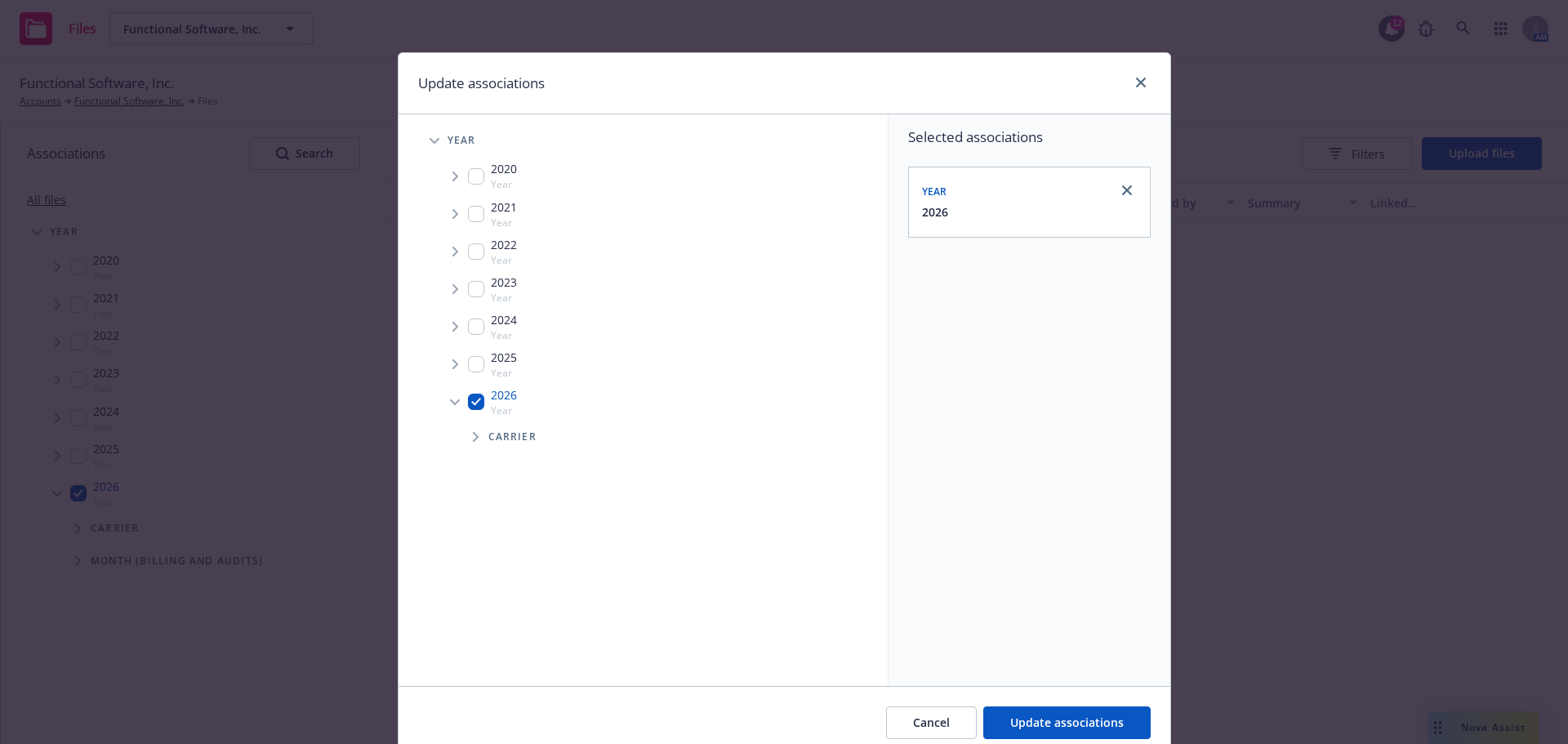
click at [473, 435] on icon "Tree Example" at bounding box center [476, 436] width 6 height 9
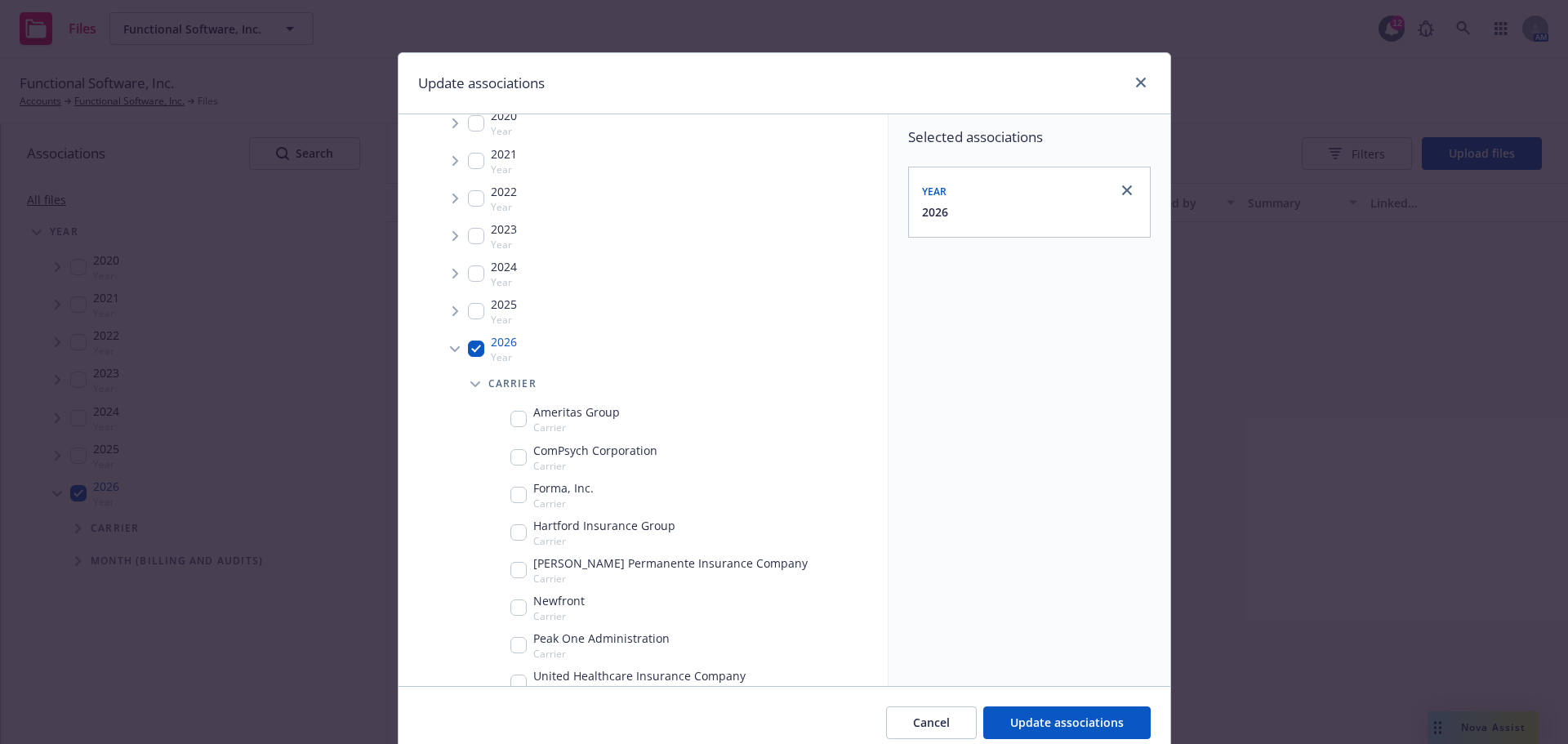
scroll to position [78, 0]
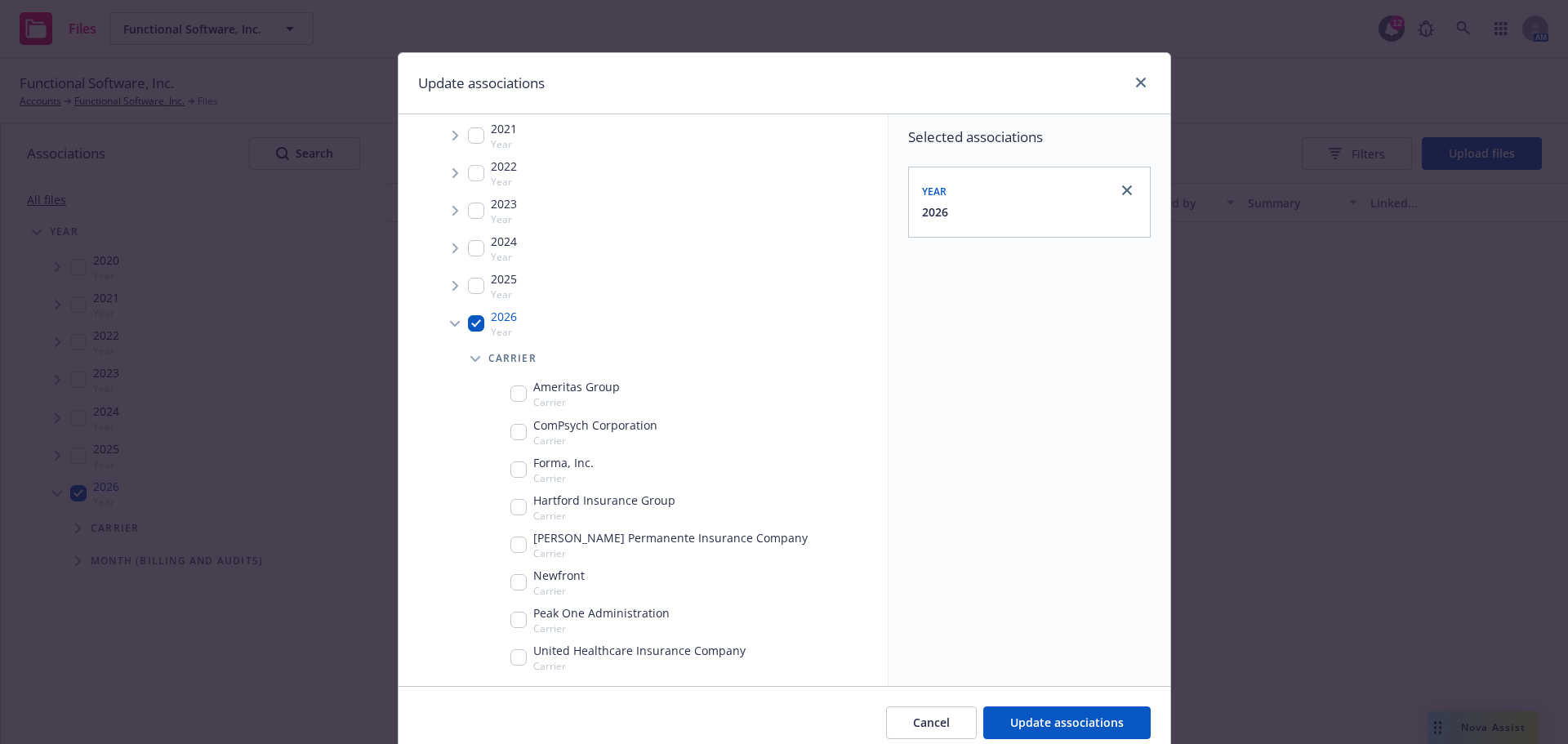
click at [512, 582] on input "Tree Example" at bounding box center [518, 582] width 16 height 16
checkbox input "true"
click at [1025, 727] on span "Update associations" at bounding box center [1066, 721] width 113 height 15
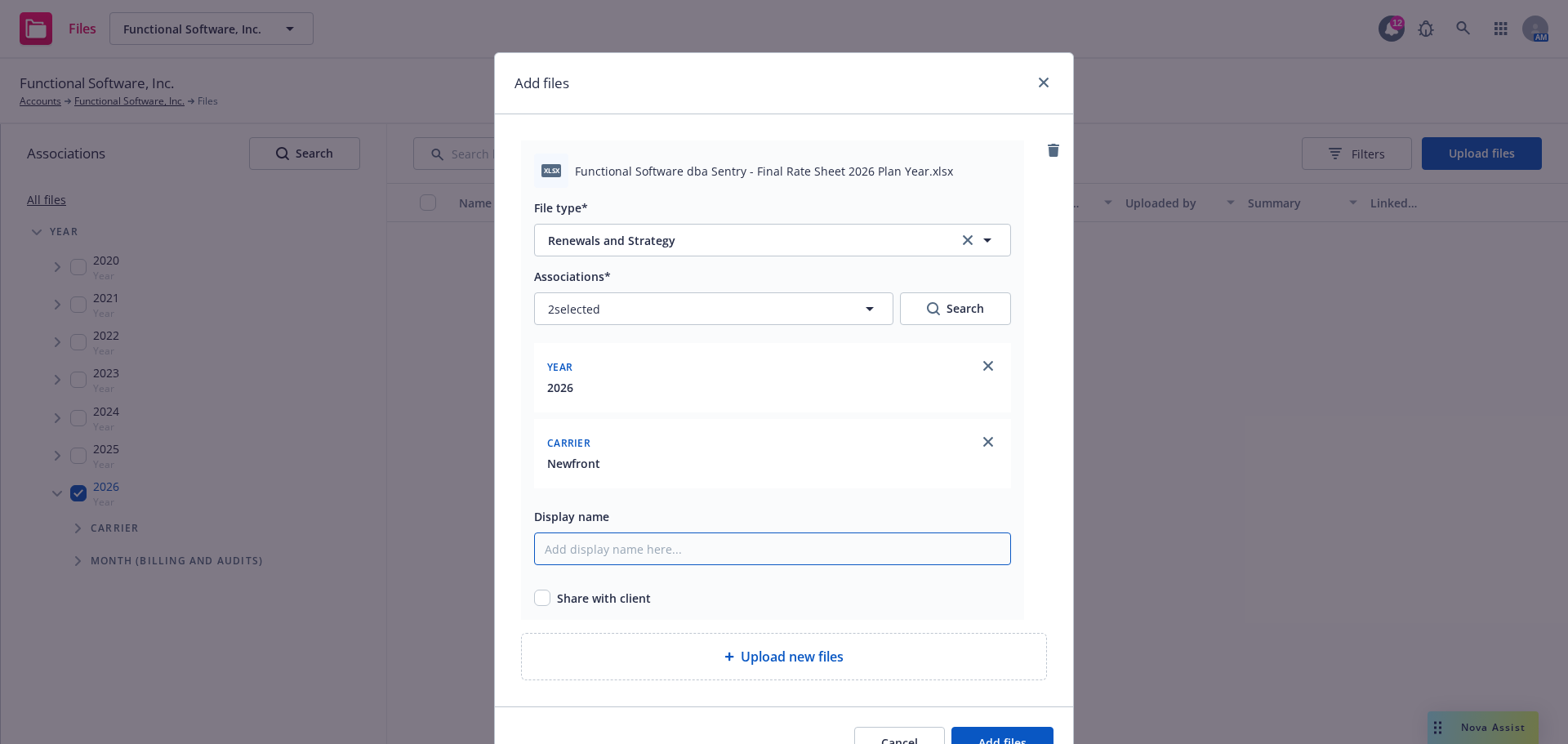
click at [667, 551] on input "Display name" at bounding box center [772, 549] width 477 height 33
click at [534, 550] on input "2026 Rate Sheet" at bounding box center [772, 549] width 477 height 33
type input "Sentry 2026 Rate Sheet"
click at [578, 606] on span "Share with client" at bounding box center [604, 598] width 94 height 17
click at [542, 600] on input "checkbox" at bounding box center [541, 597] width 16 height 16
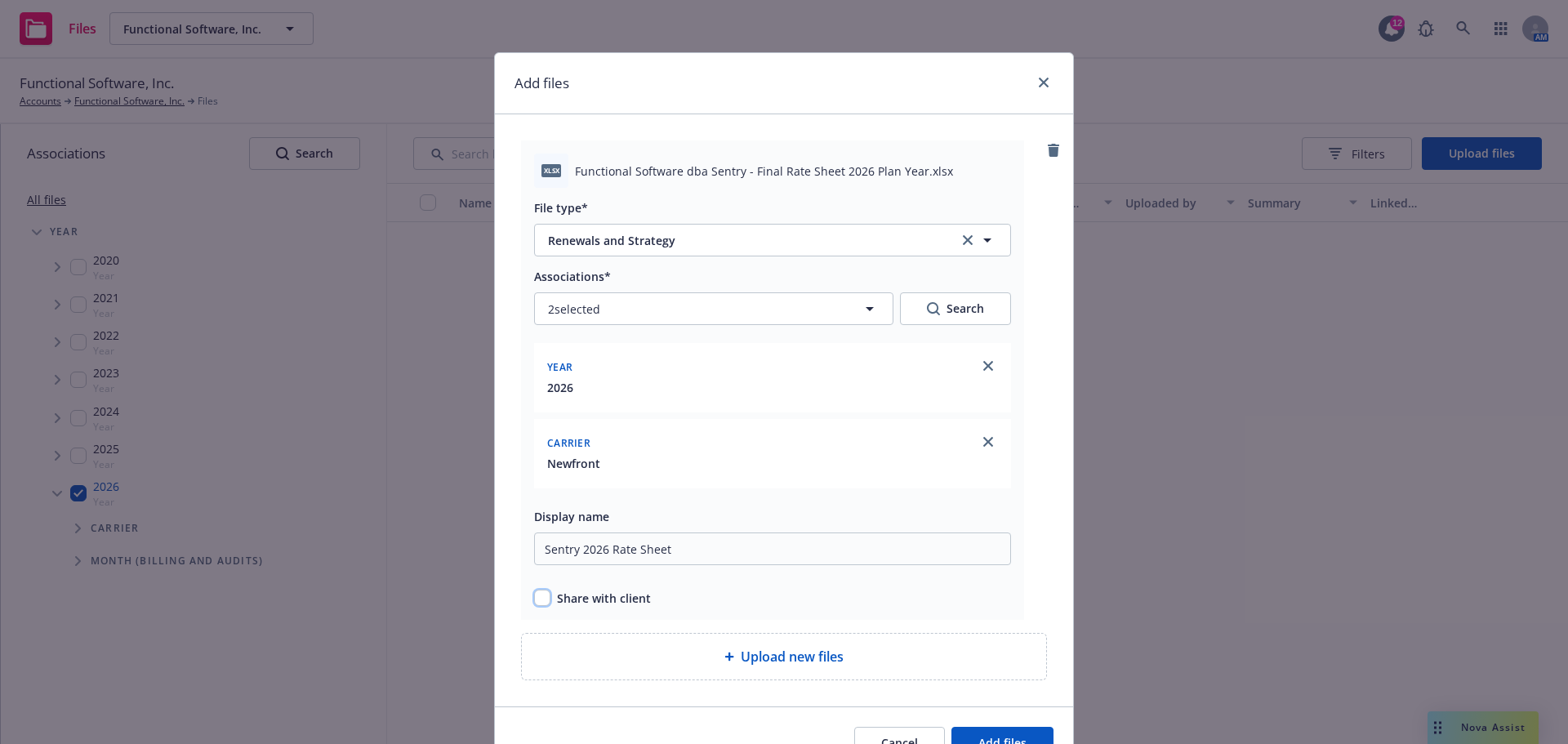
checkbox input "true"
click at [980, 733] on button "Add files" at bounding box center [1002, 742] width 102 height 33
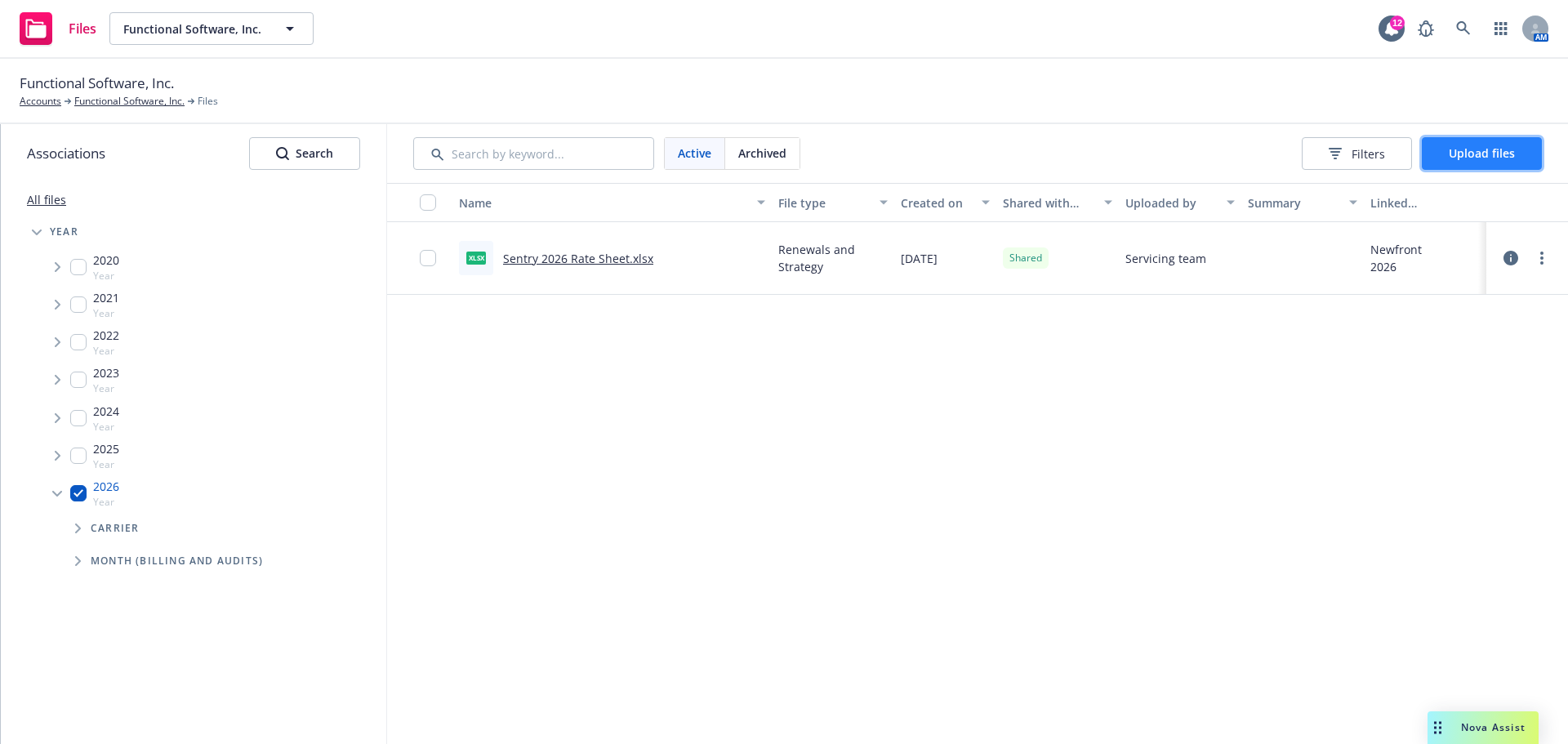
click at [1471, 144] on button "Upload files" at bounding box center [1481, 153] width 120 height 33
